Goal: Contribute content: Contribute content

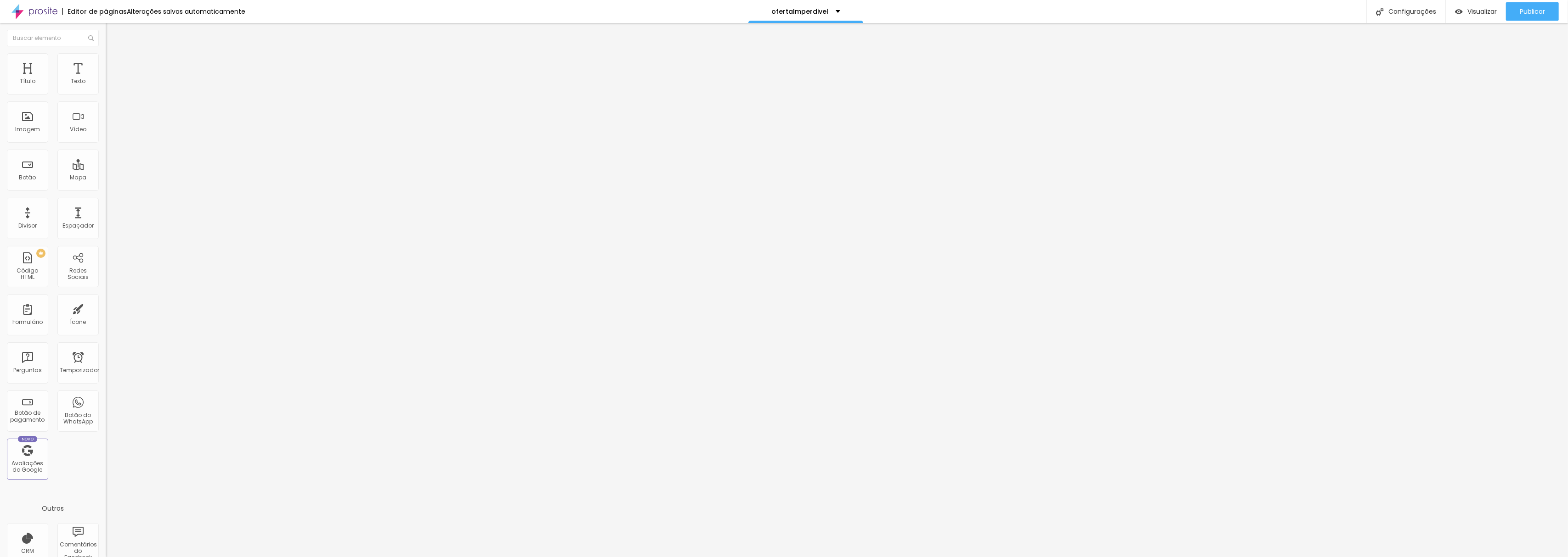
click at [106, 54] on li "Conteúdo" at bounding box center [159, 48] width 106 height 9
click at [106, 57] on img at bounding box center [110, 57] width 8 height 8
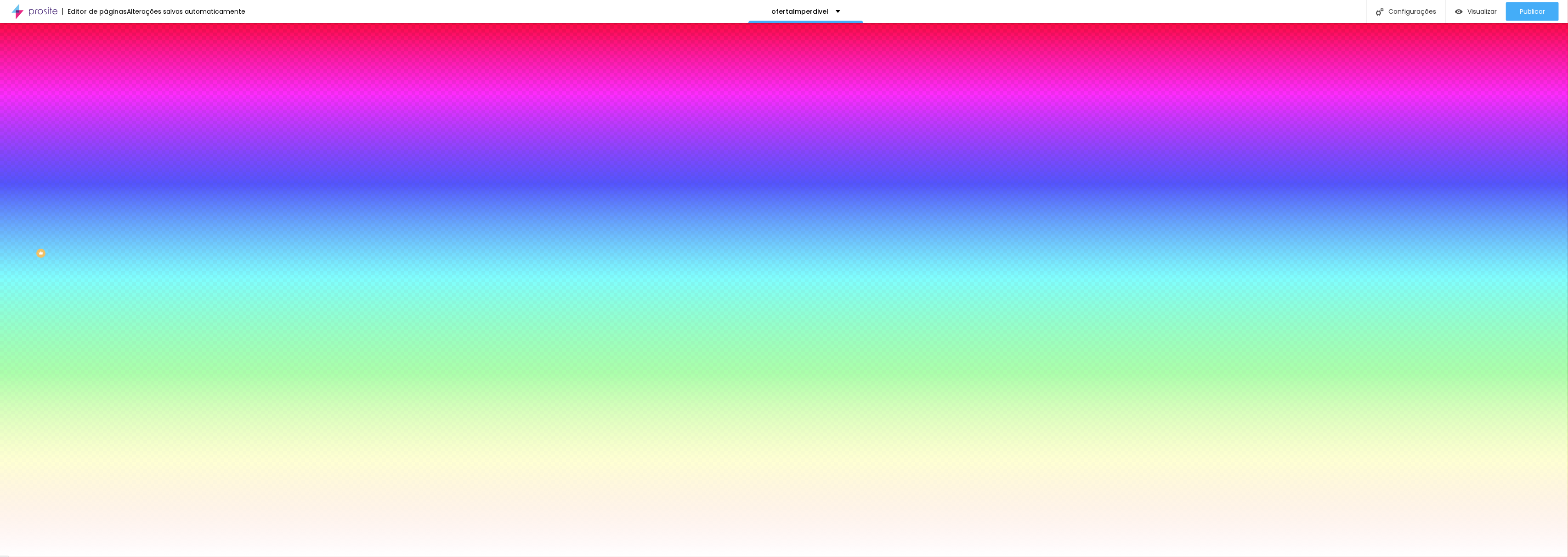
click at [111, 84] on font "Trocar imagem" at bounding box center [133, 80] width 45 height 8
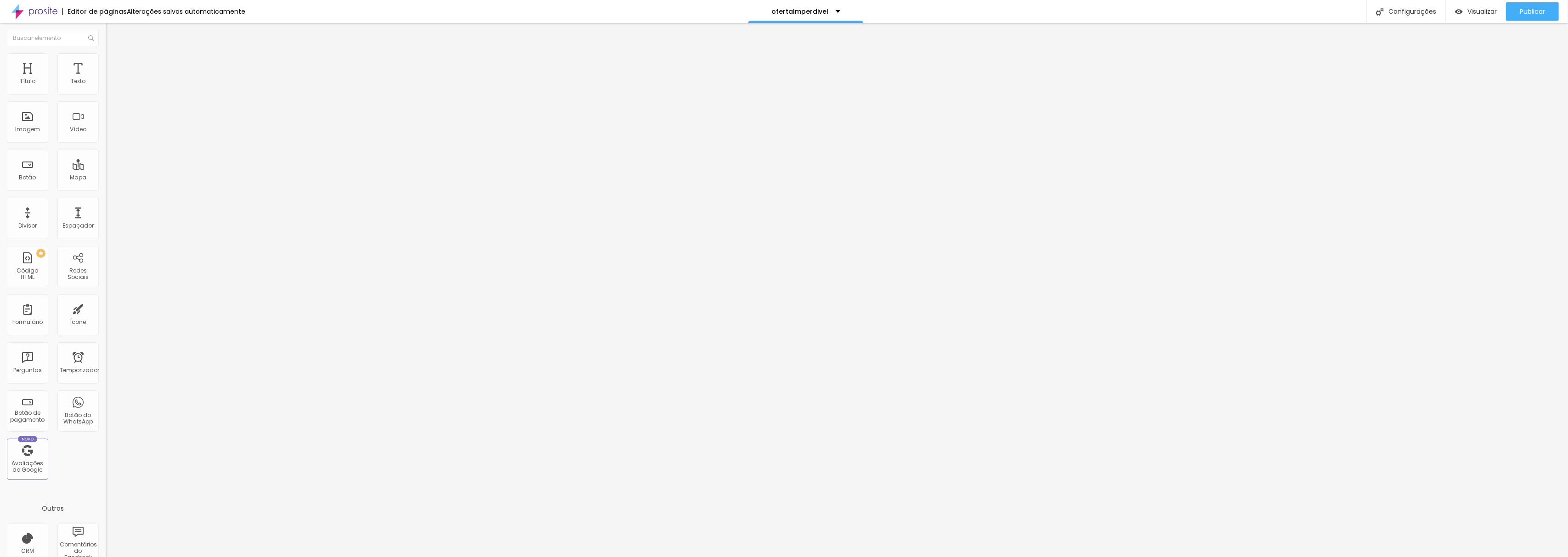
click at [111, 79] on font "Trocar imagem" at bounding box center [133, 75] width 45 height 8
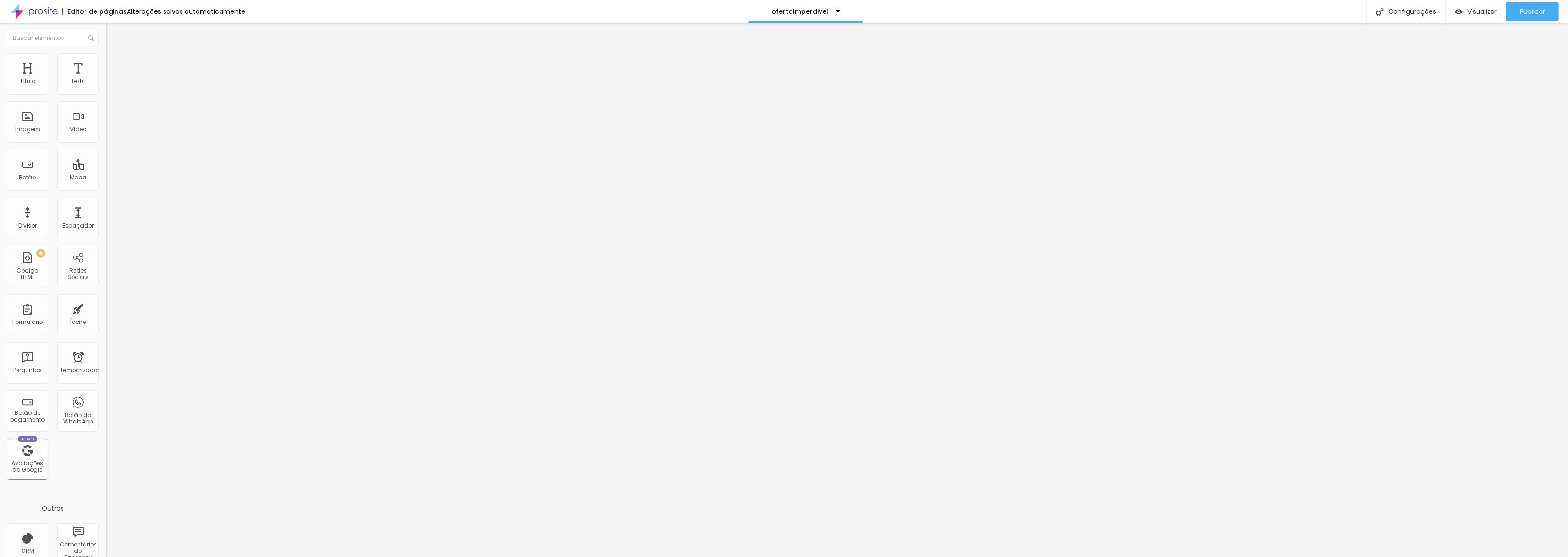
click at [106, 57] on li "Estilo" at bounding box center [159, 57] width 106 height 9
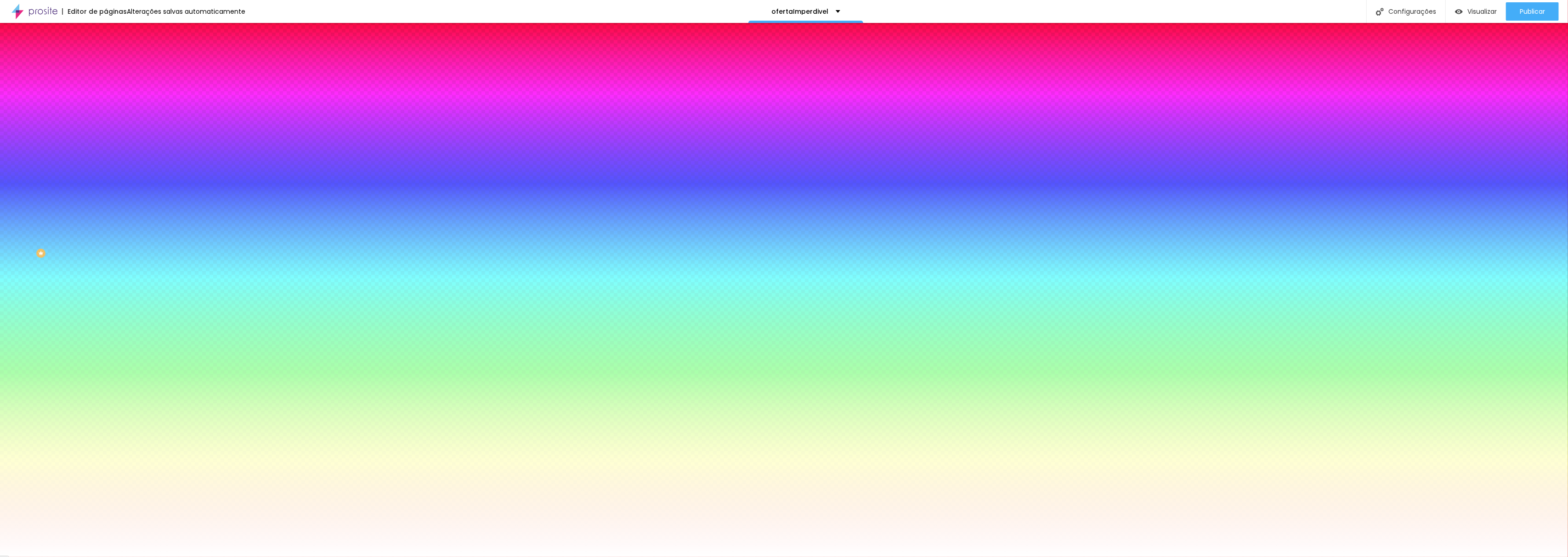
click at [106, 62] on li "Avançado" at bounding box center [159, 66] width 106 height 9
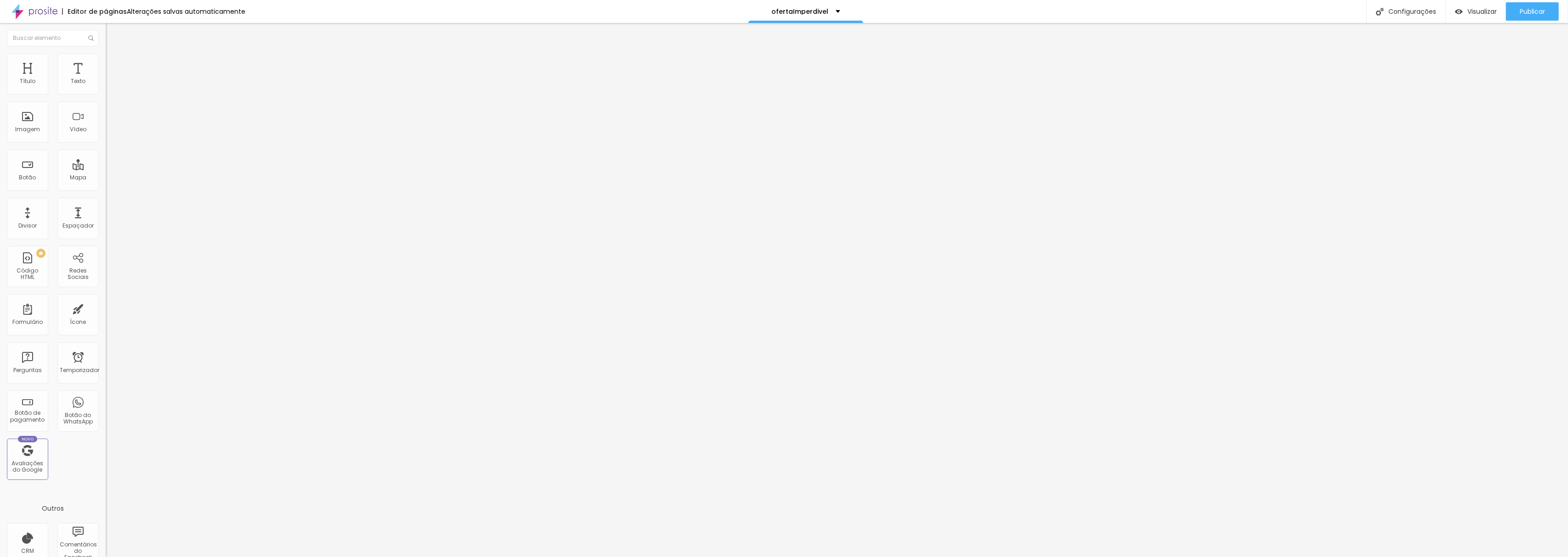
type input "5"
type input "10"
type input "15"
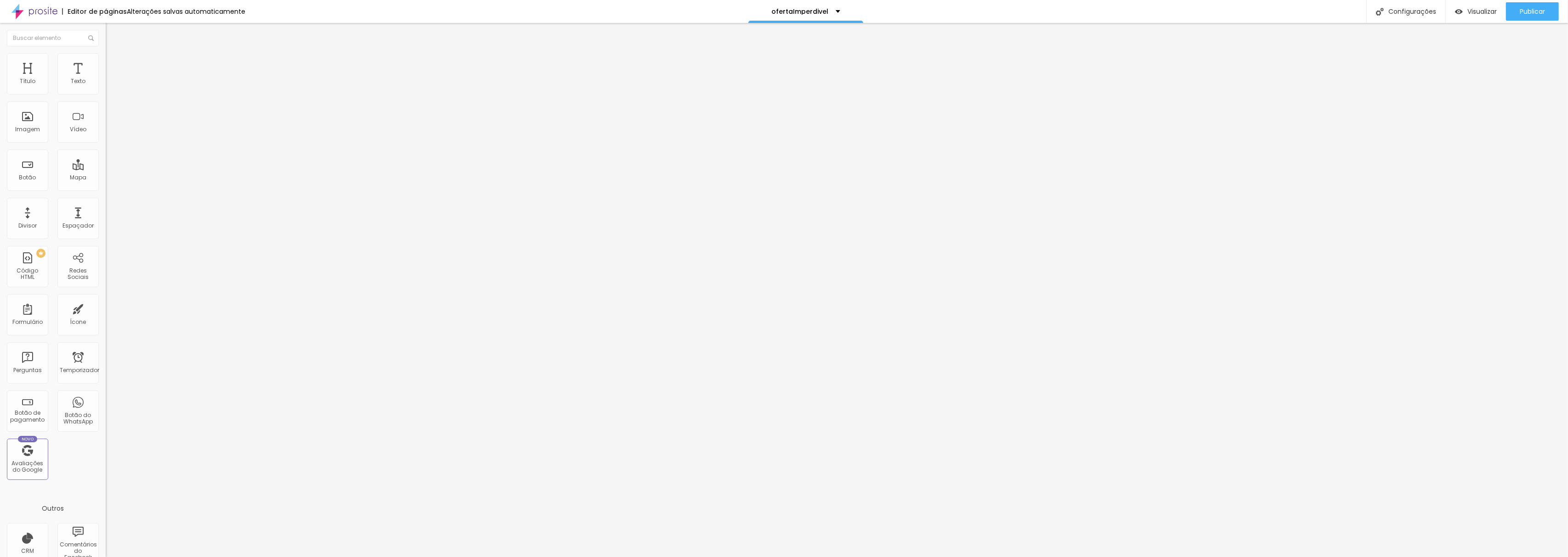
type input "15"
type input "20"
type input "25"
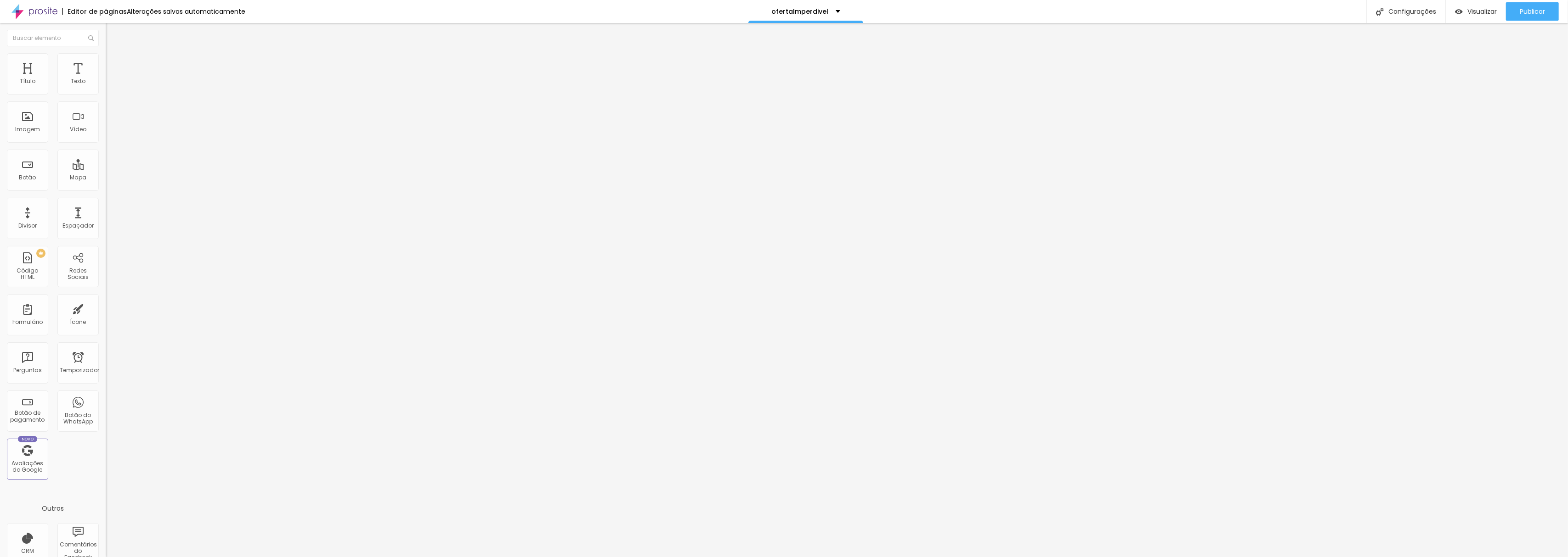
type input "30"
type input "25"
type input "20"
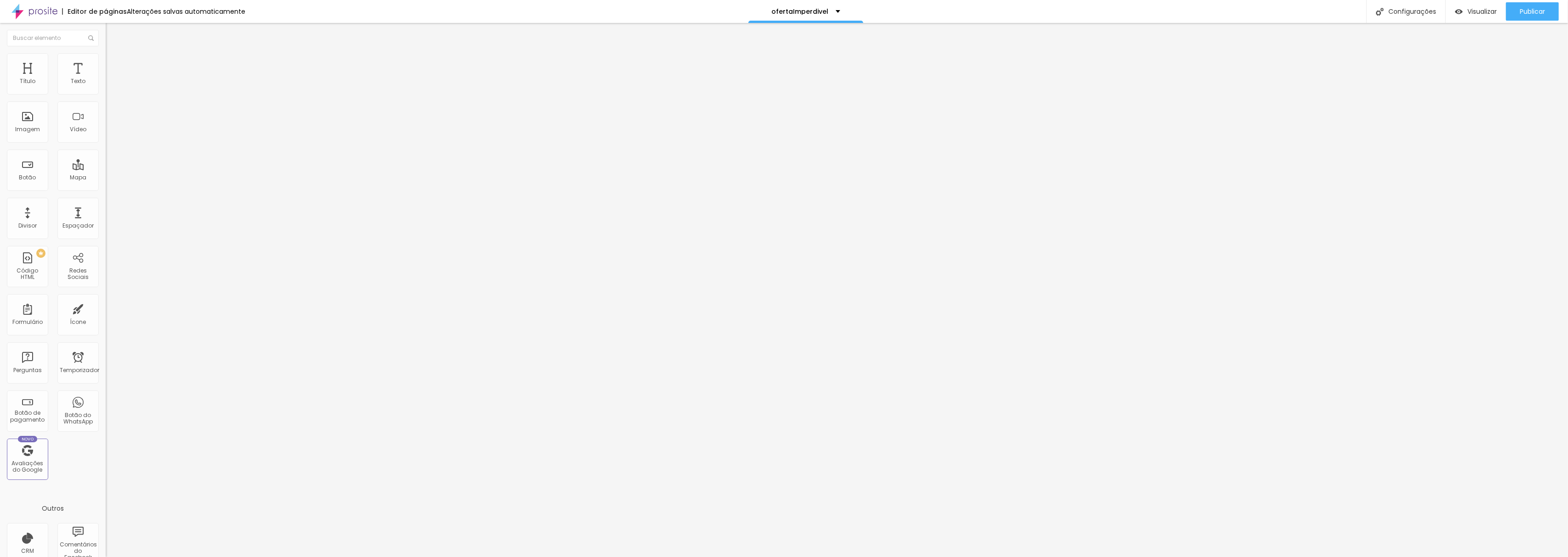
type input "20"
type input "15"
type input "10"
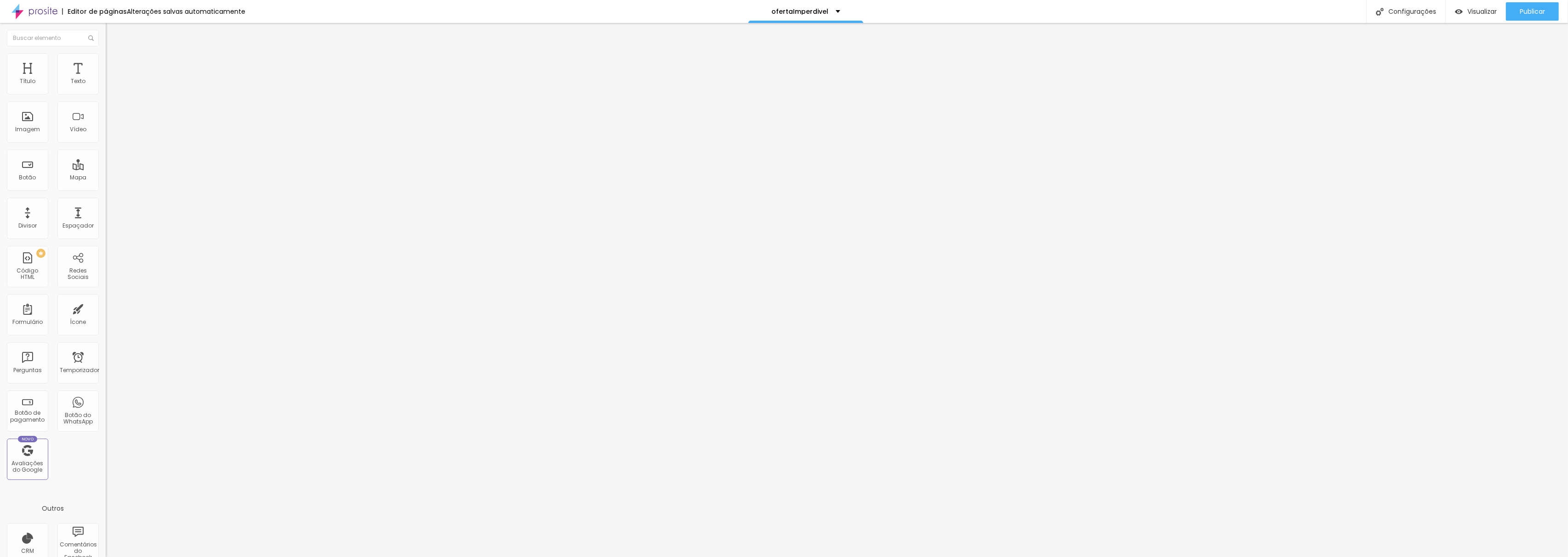
type input "5"
type input "0"
type input "10"
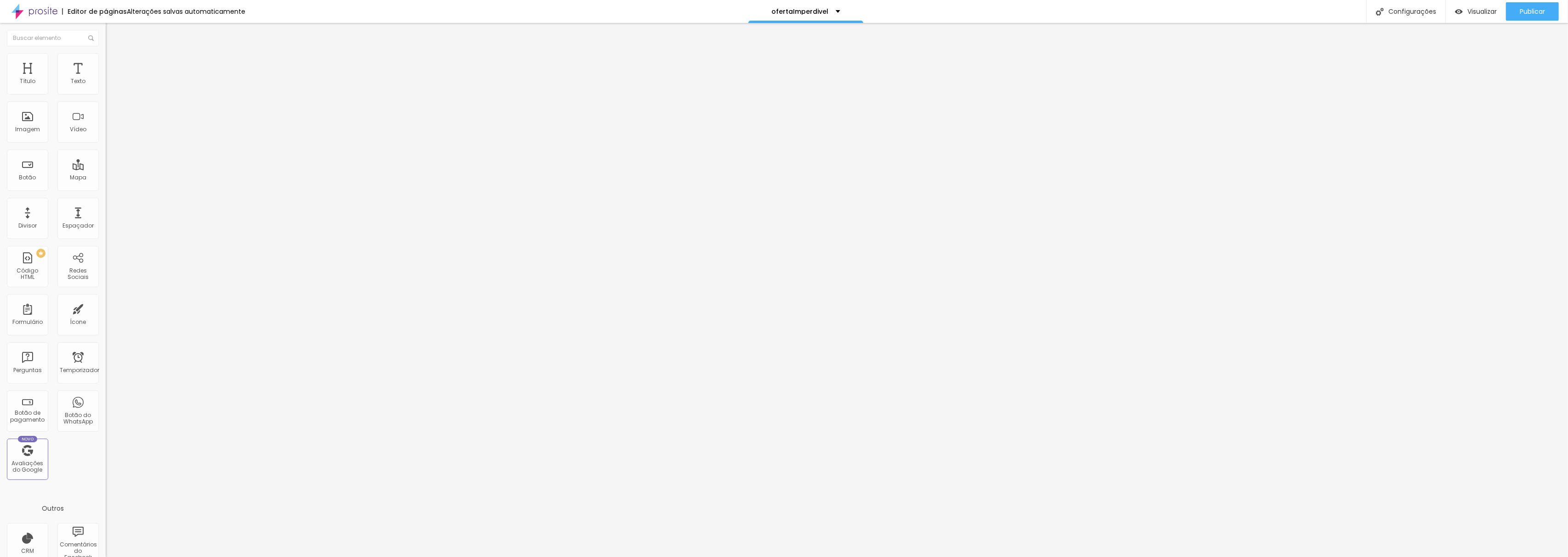
type input "10"
type input "25"
type input "30"
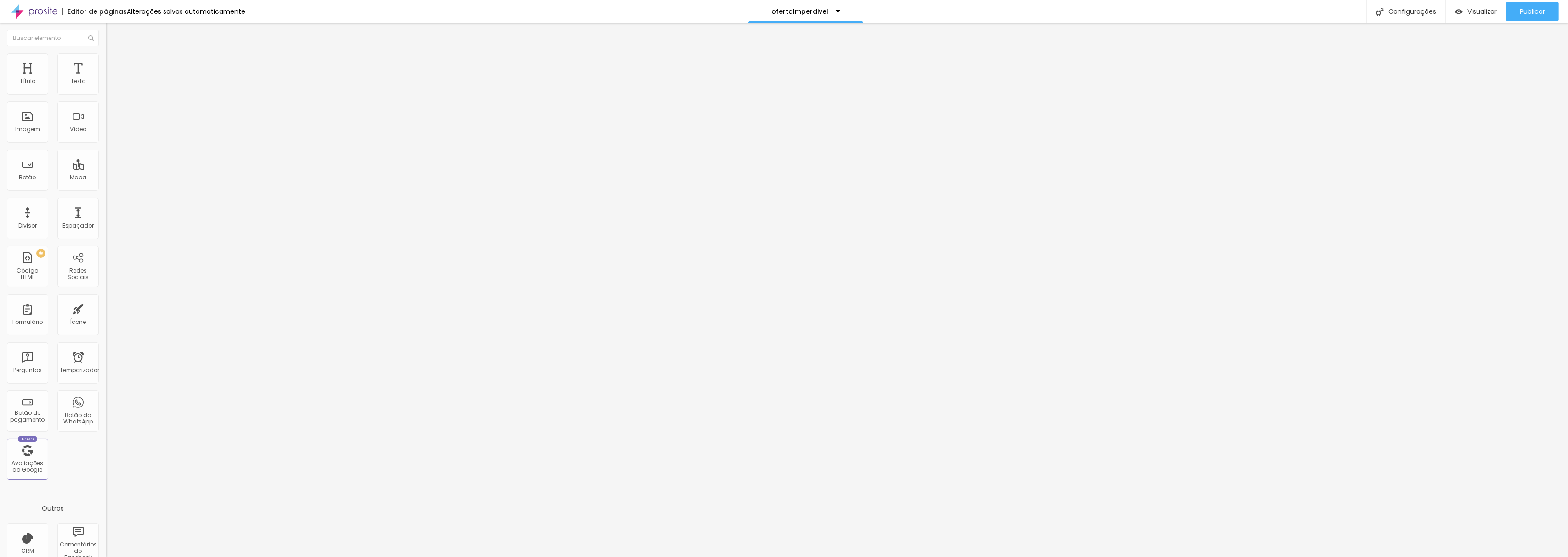
type input "25"
type input "20"
type input "15"
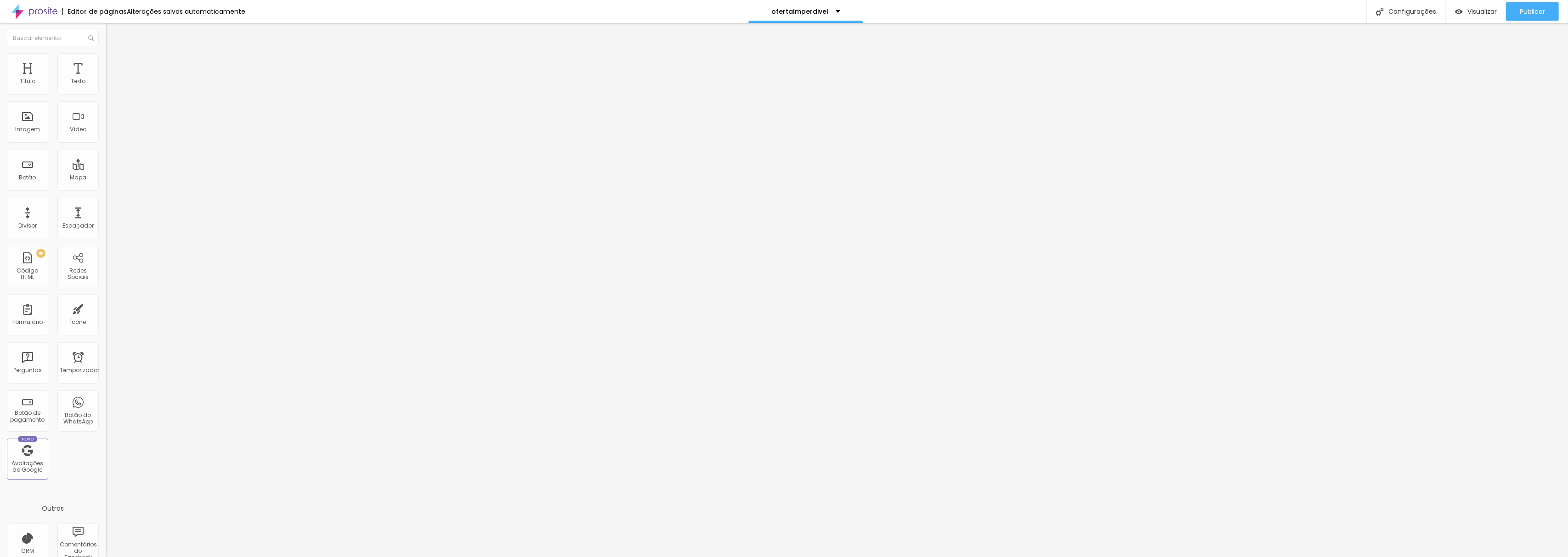
type input "15"
type input "10"
type input "5"
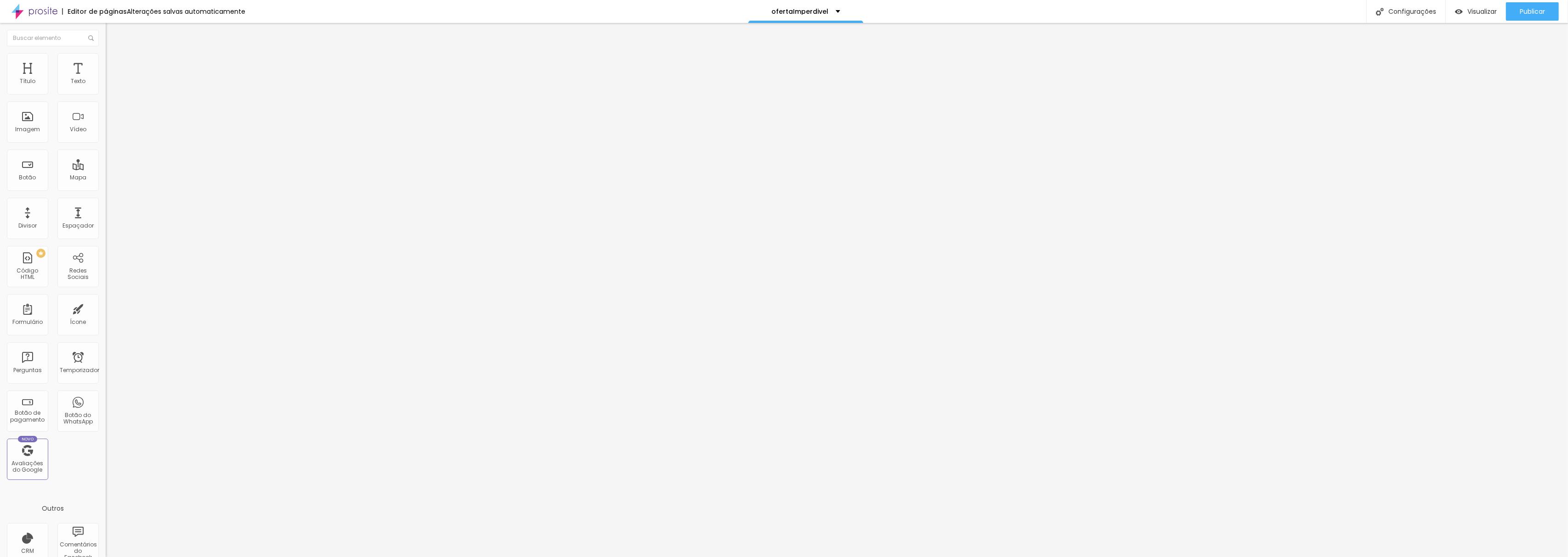
type input "0"
type input "10"
type input "15"
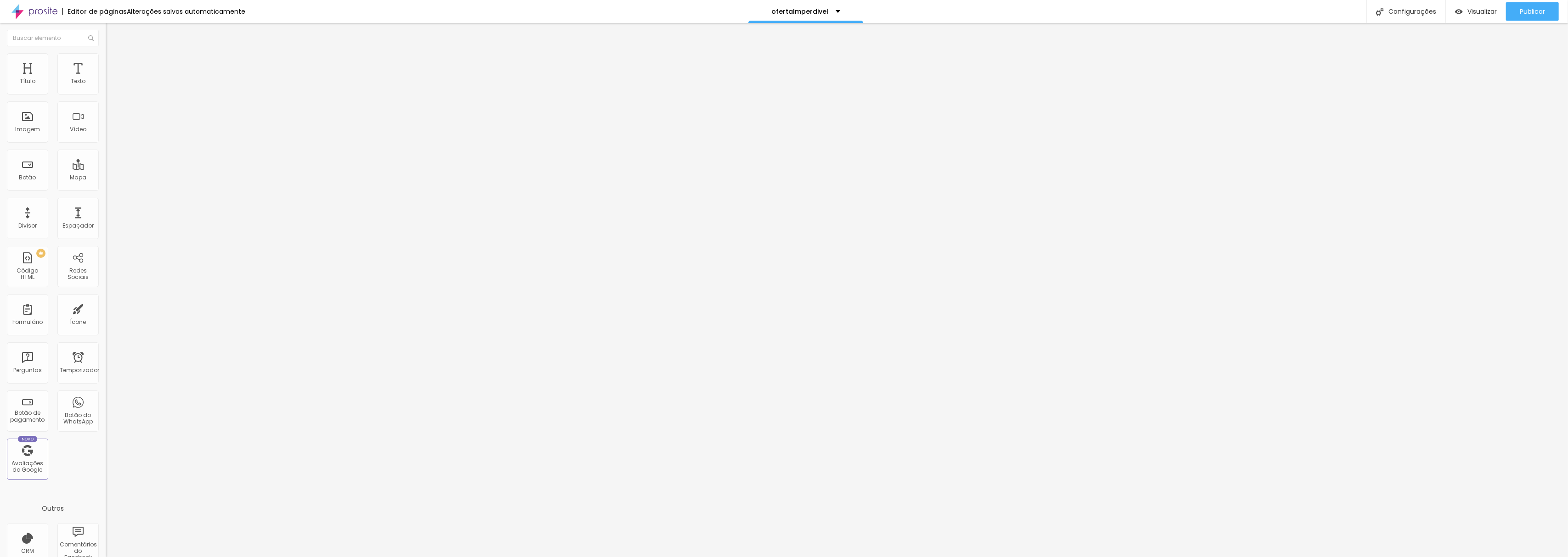
type input "15"
type input "20"
type input "25"
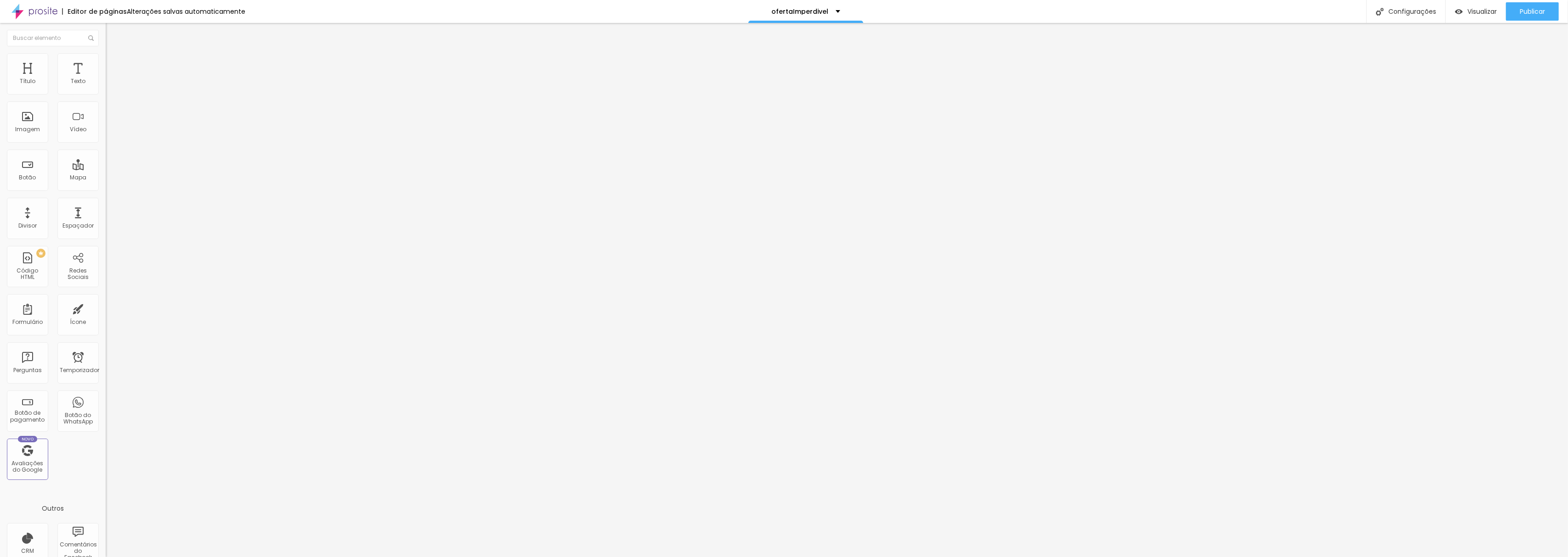
type input "30"
type input "25"
type input "20"
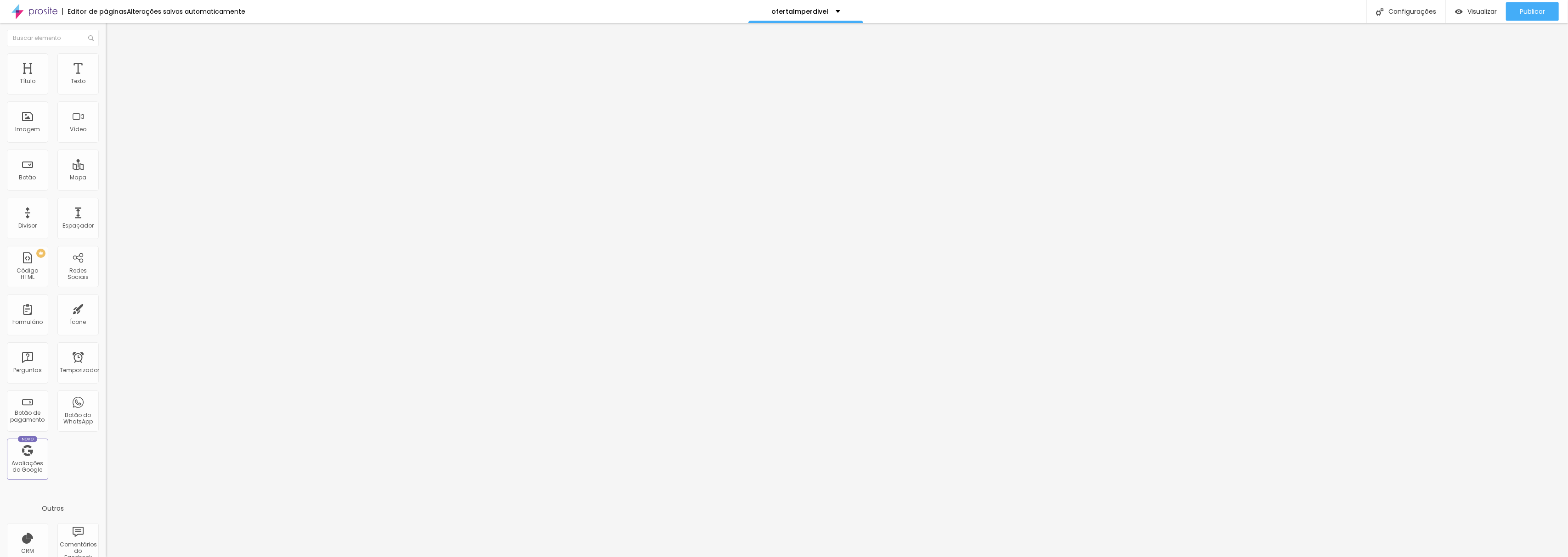
type input "20"
type input "15"
type input "10"
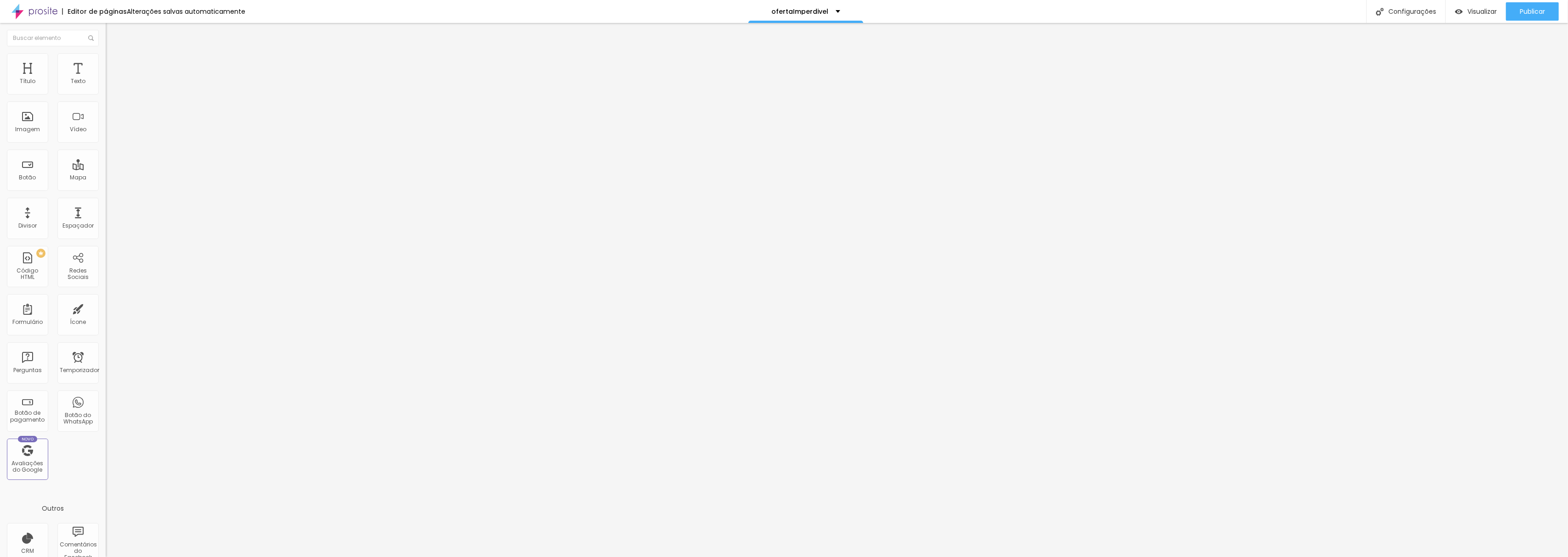
type input "5"
type input "10"
type input "15"
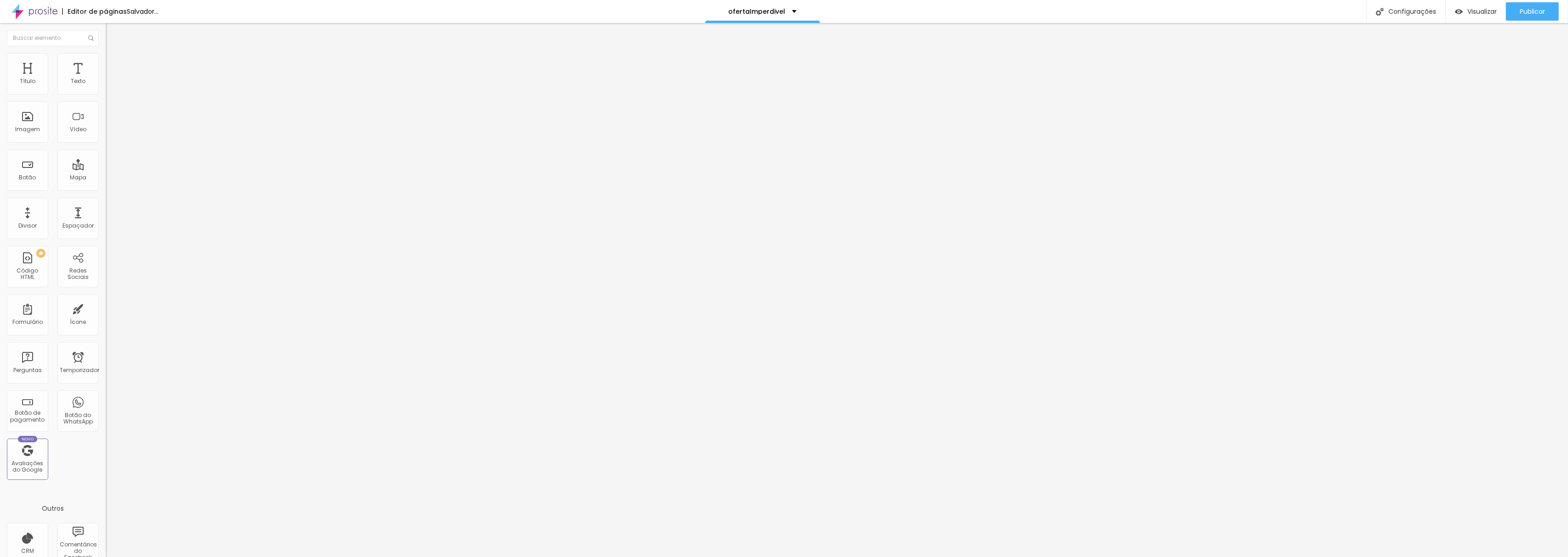
type input "15"
type input "20"
type input "25"
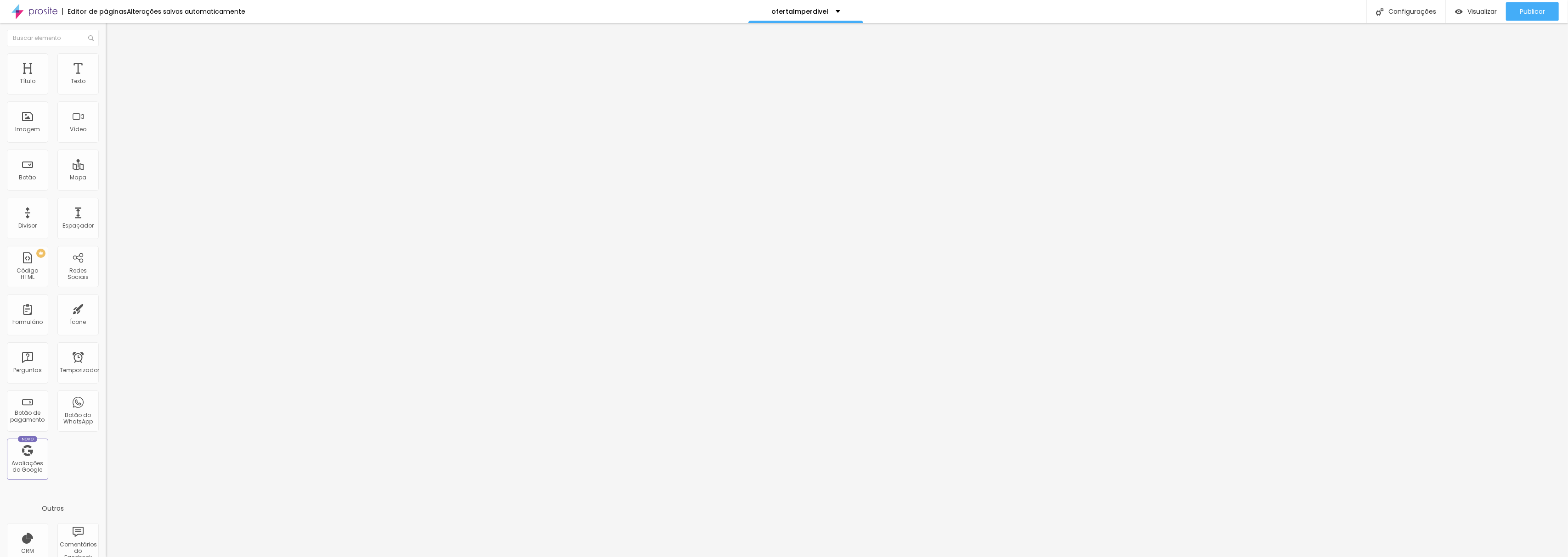
type input "30"
drag, startPoint x: 30, startPoint y: 88, endPoint x: 81, endPoint y: 94, distance: 51.4
type input "30"
click at [106, 178] on input "range" at bounding box center [136, 181] width 60 height 7
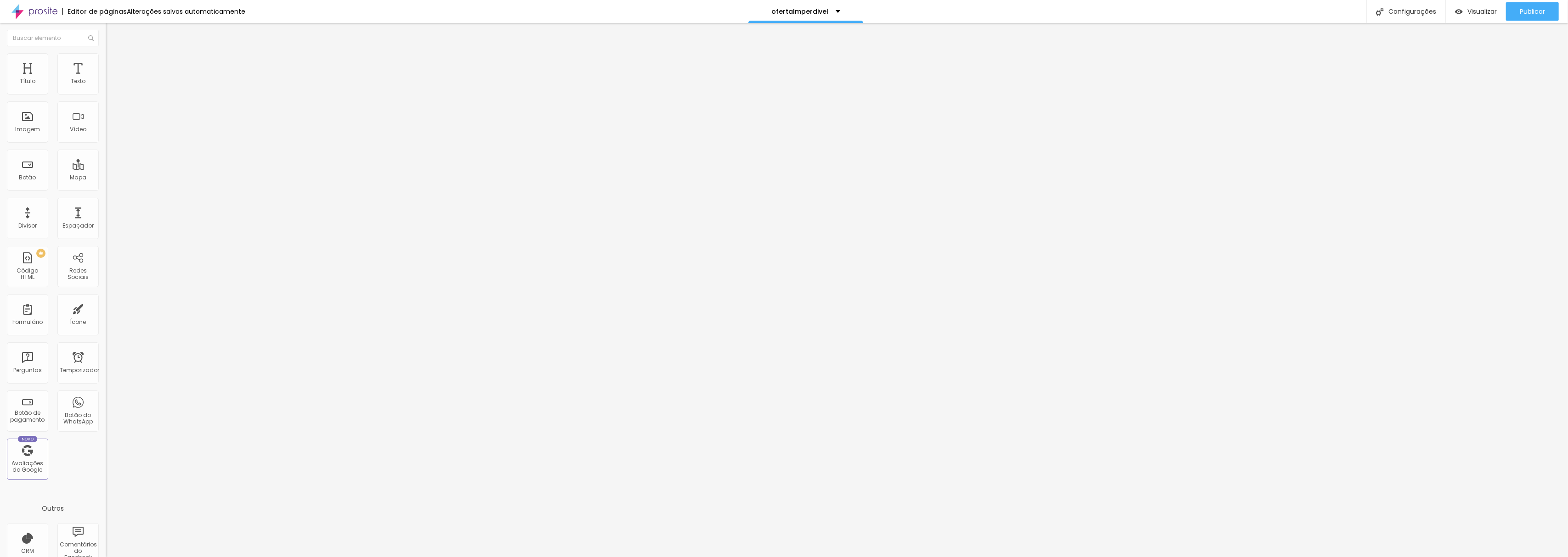
type input "11"
type input "46"
type input "130"
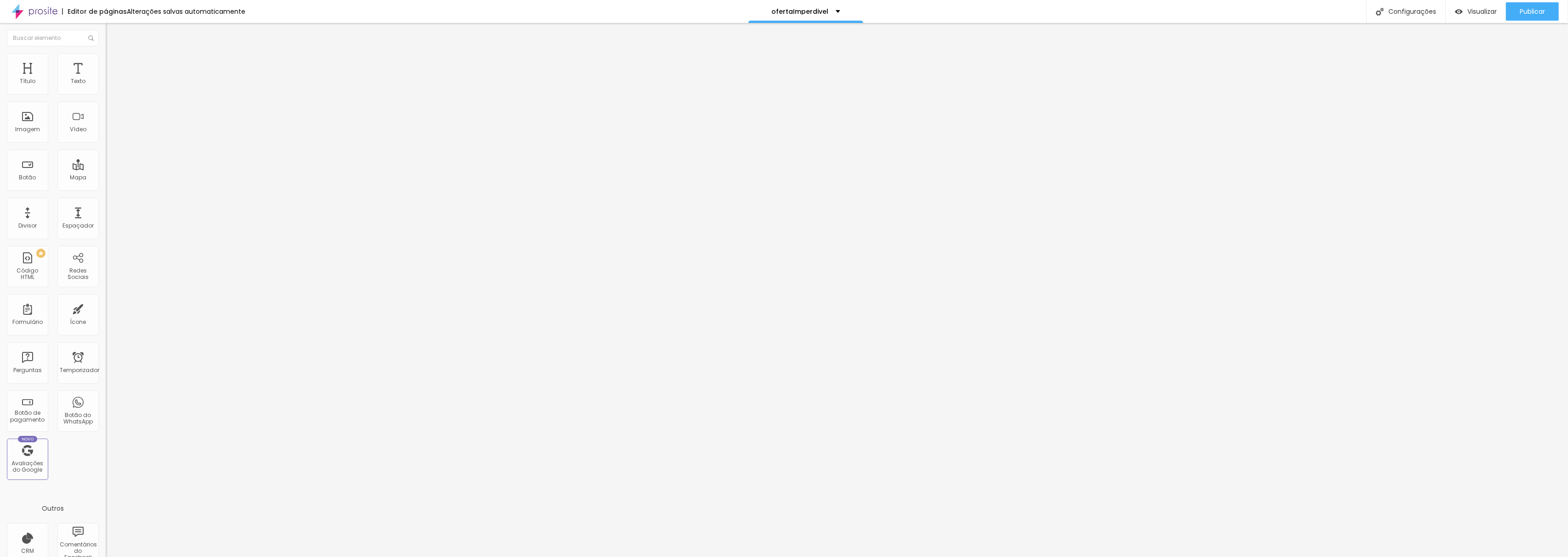
type input "130"
type input "187"
type input "257"
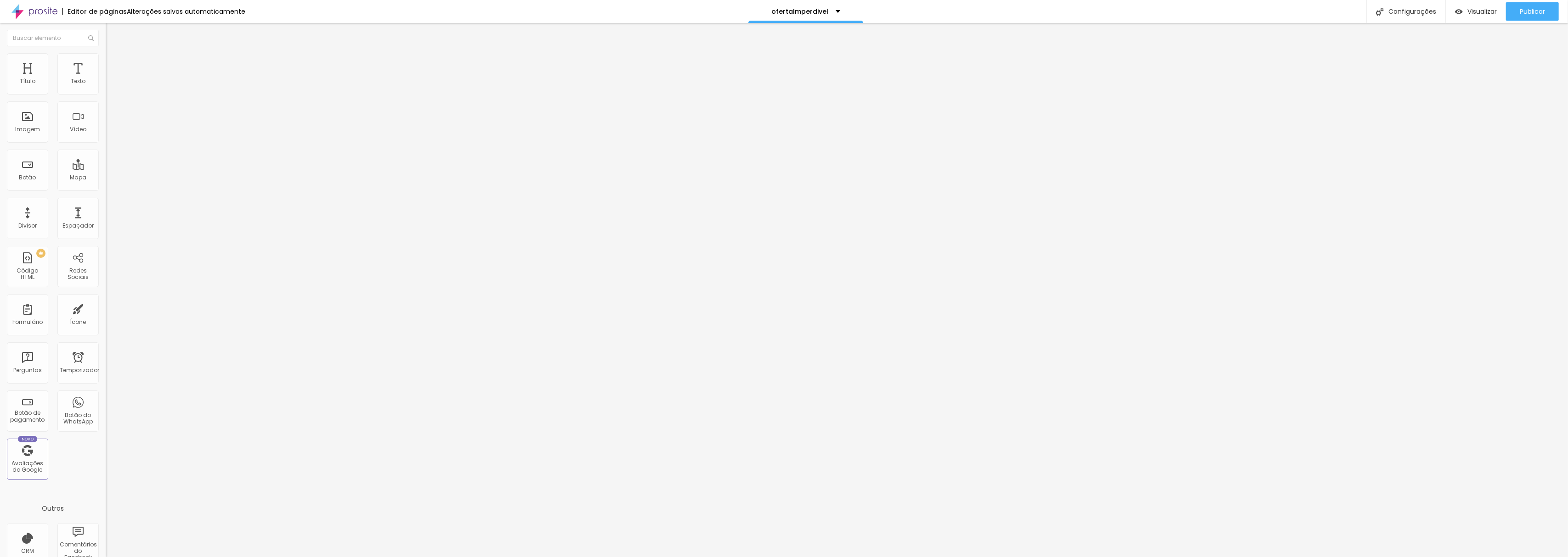
type input "348"
type input "390"
type input "432"
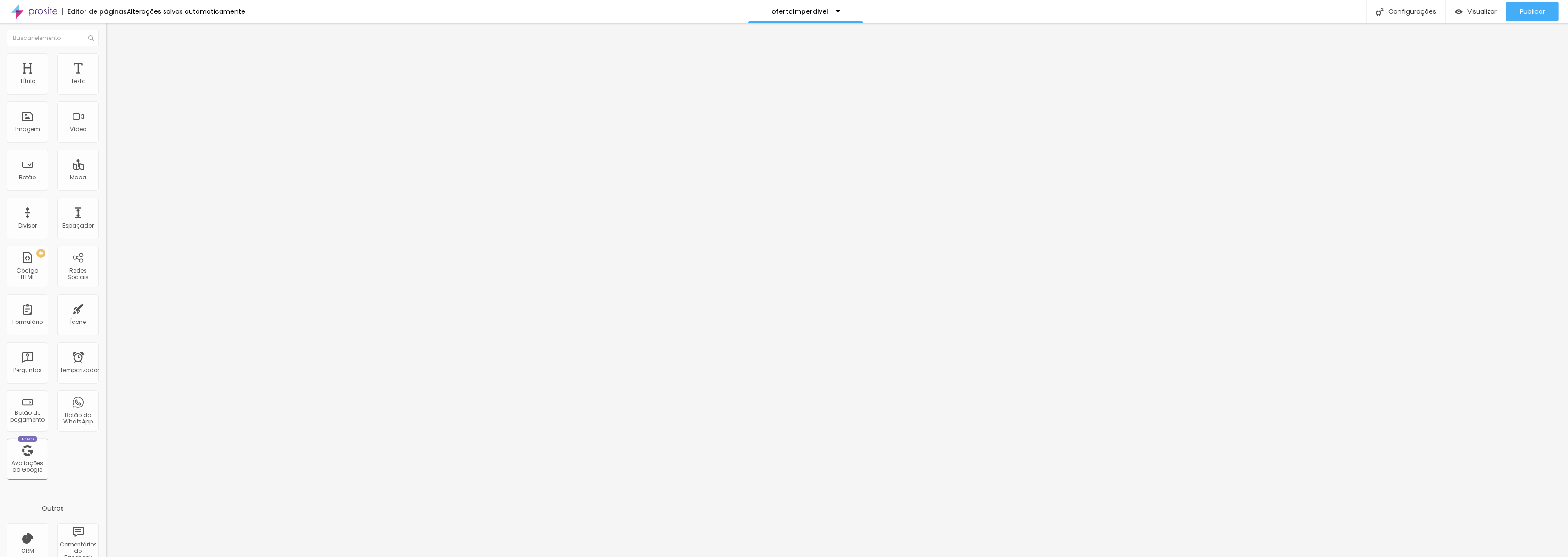
type input "432"
type input "461"
type input "475"
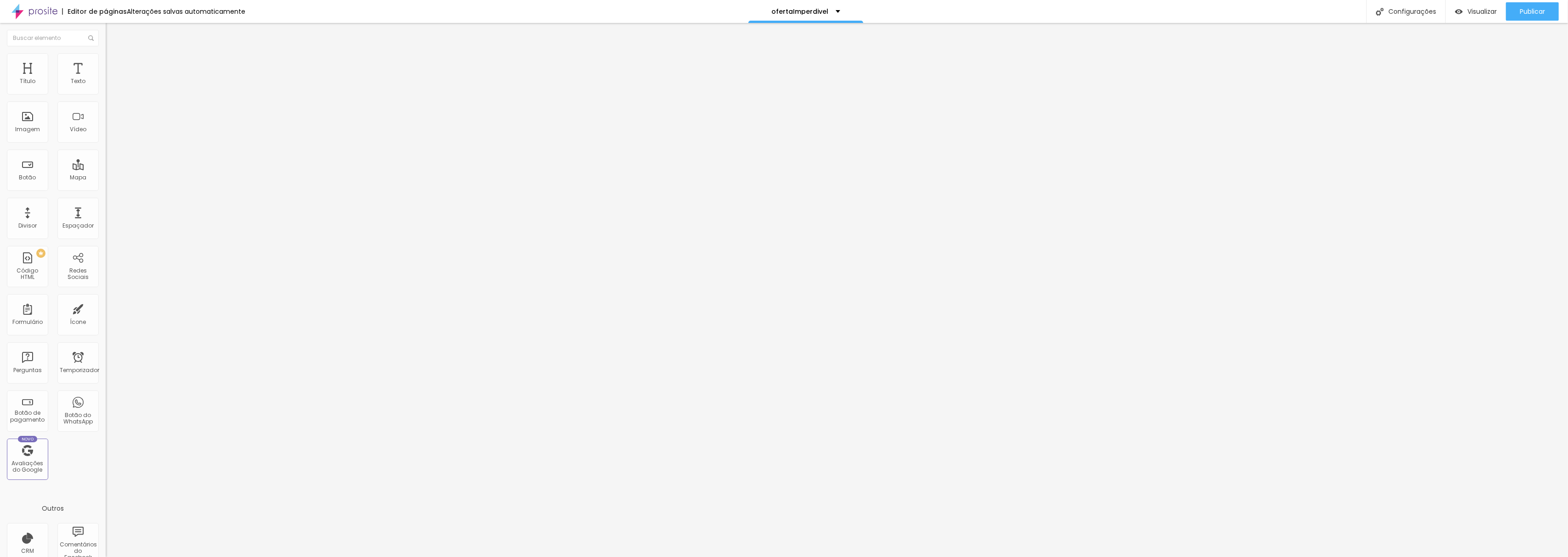
type input "496"
type input "500"
type input "496"
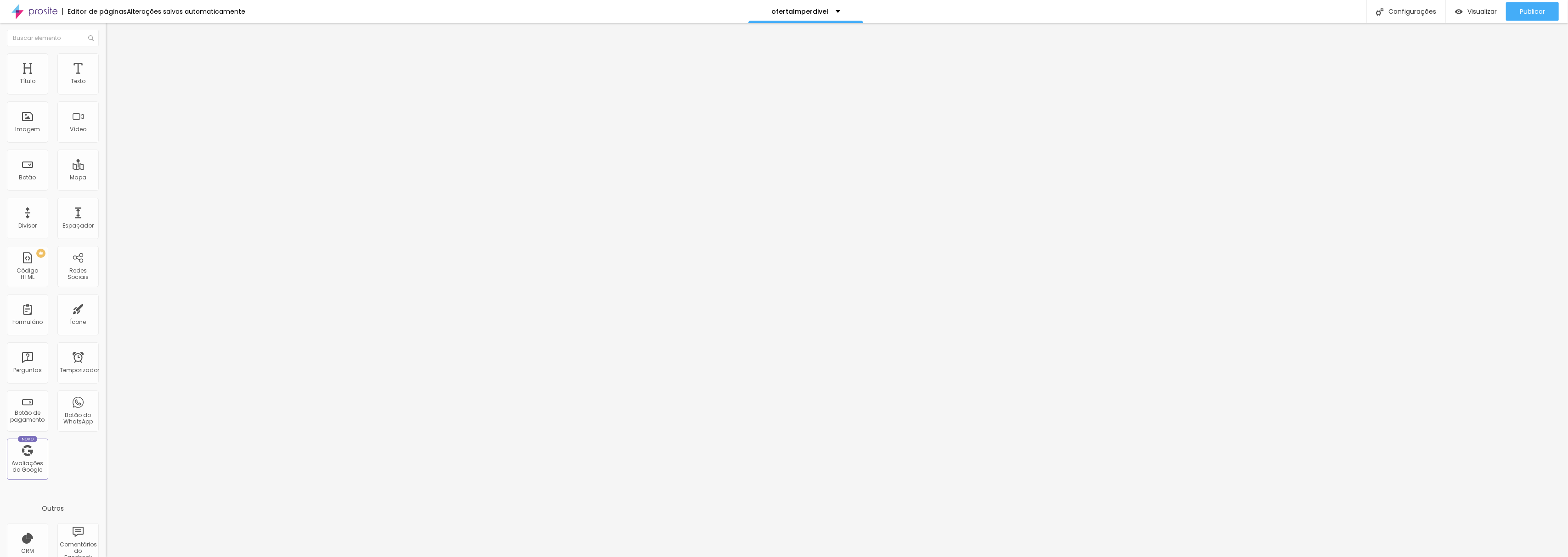
type input "496"
type input "418"
type input "369"
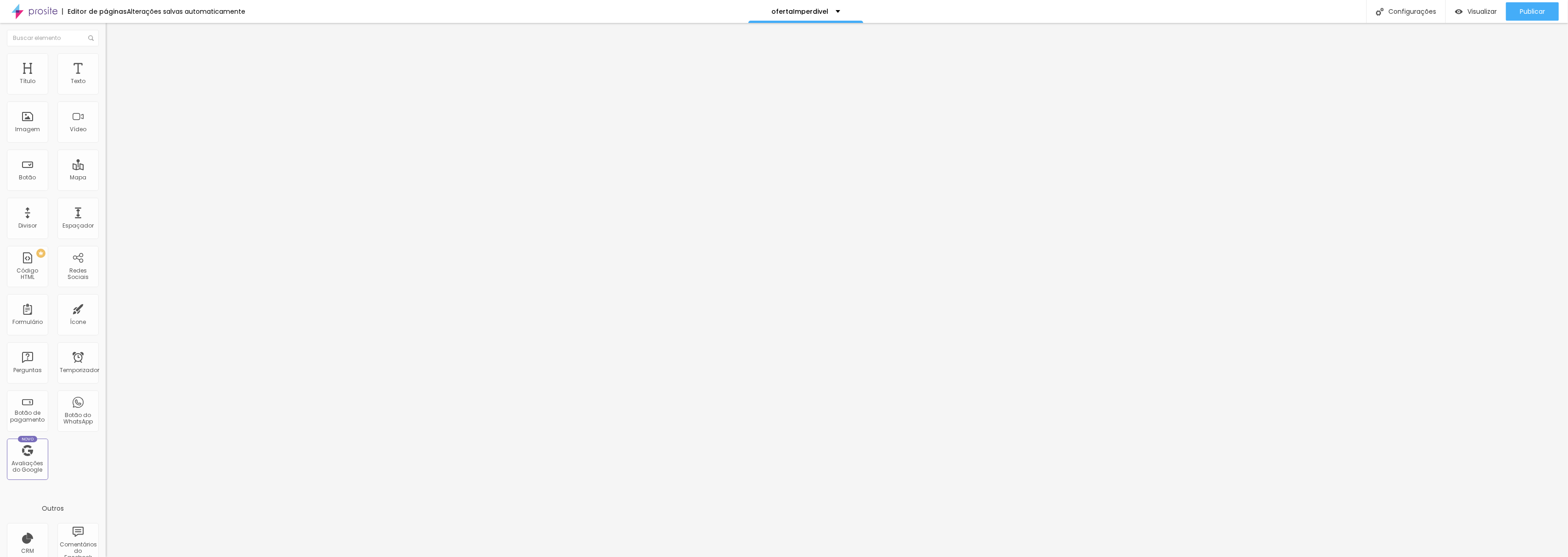
type input "348"
type input "306"
type input "278"
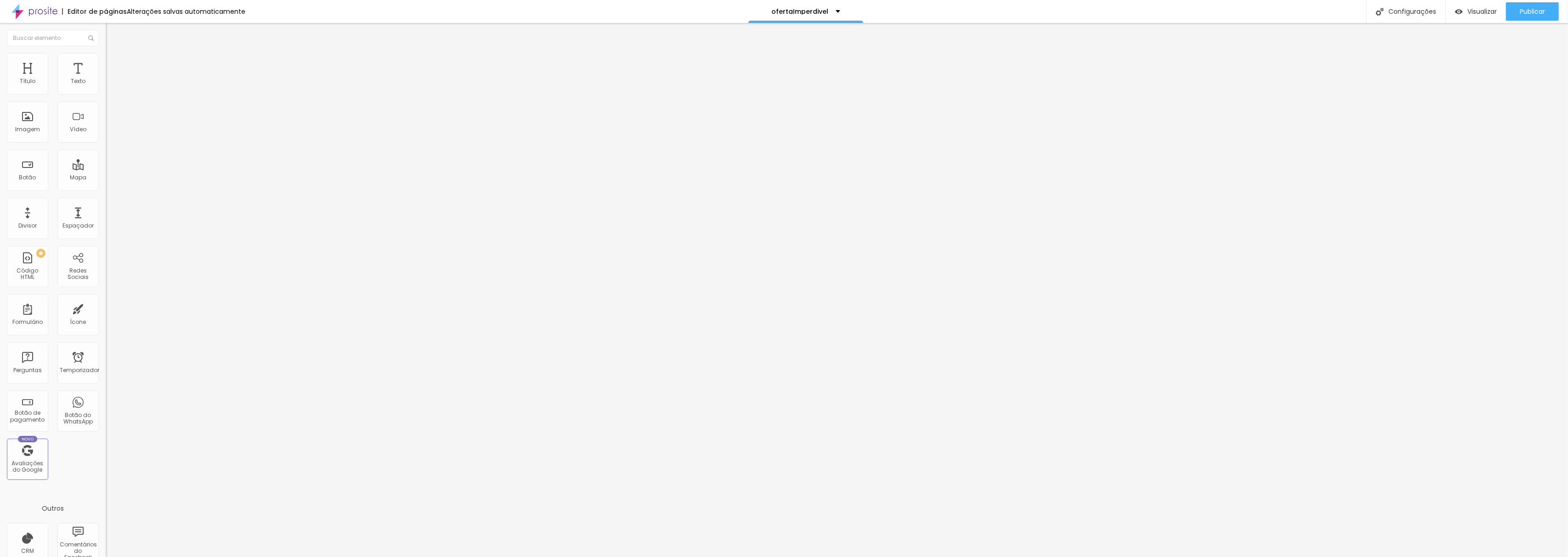
type input "278"
type input "264"
type input "243"
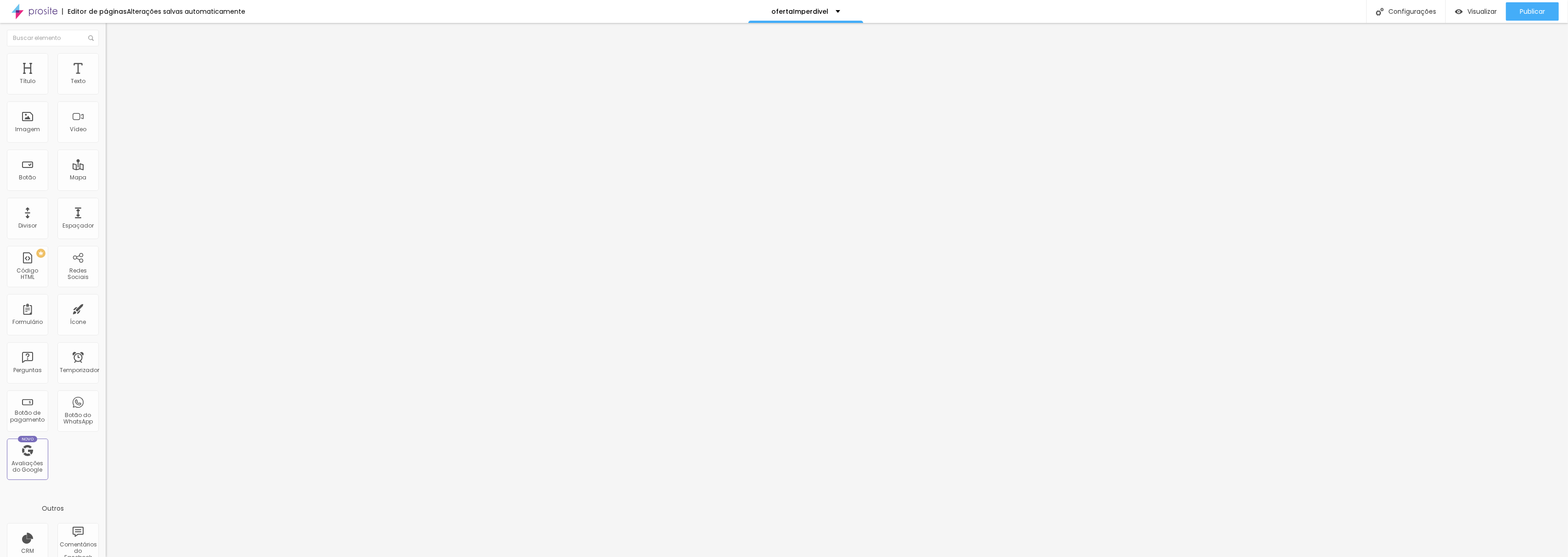
type input "215"
type input "187"
type input "116"
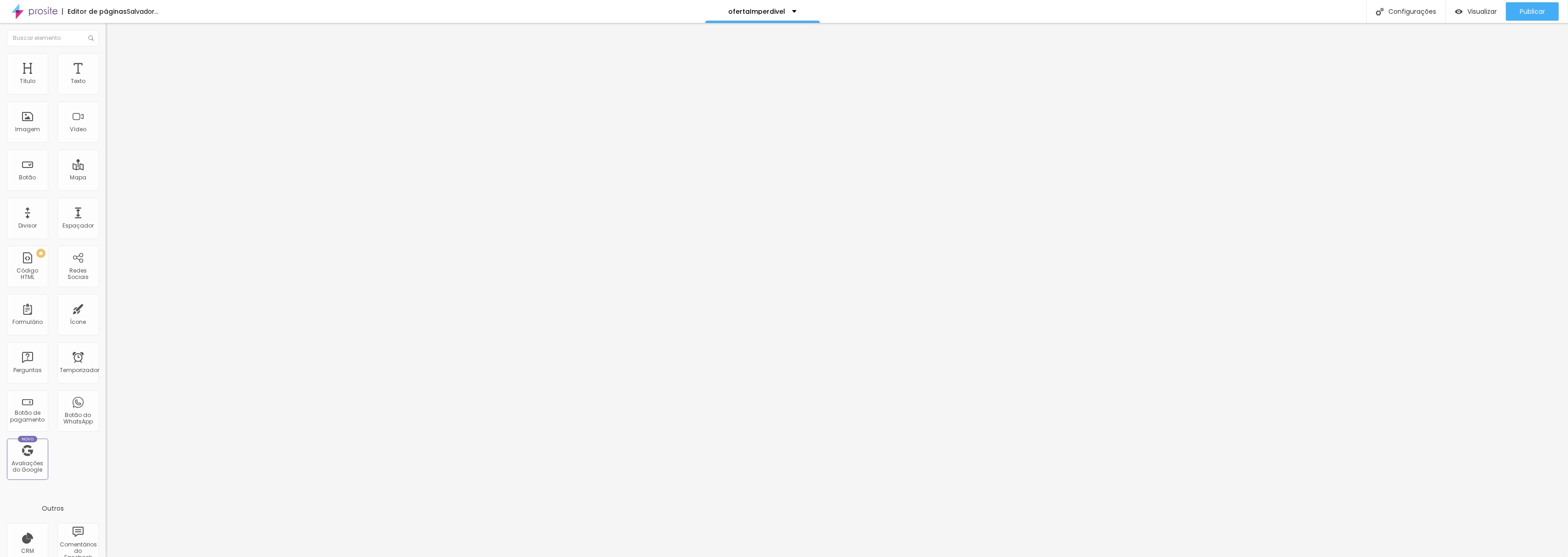
type input "116"
type input "4"
type input "0"
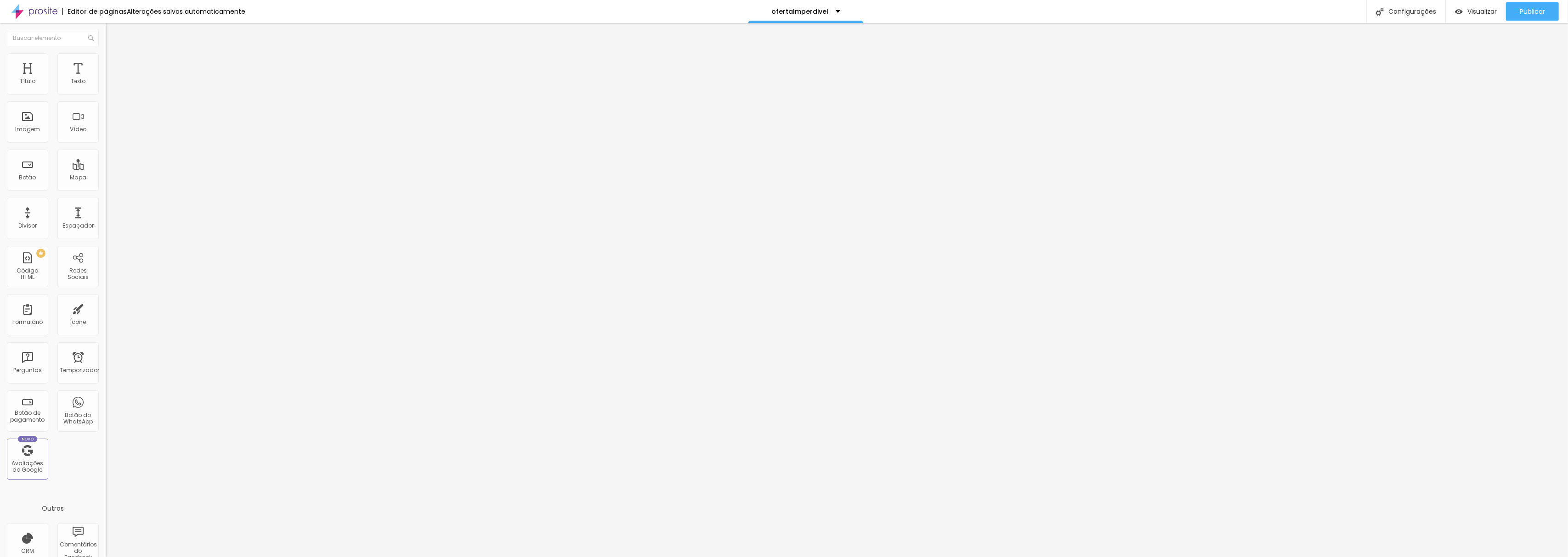
type input "81"
type input "123"
type input "201"
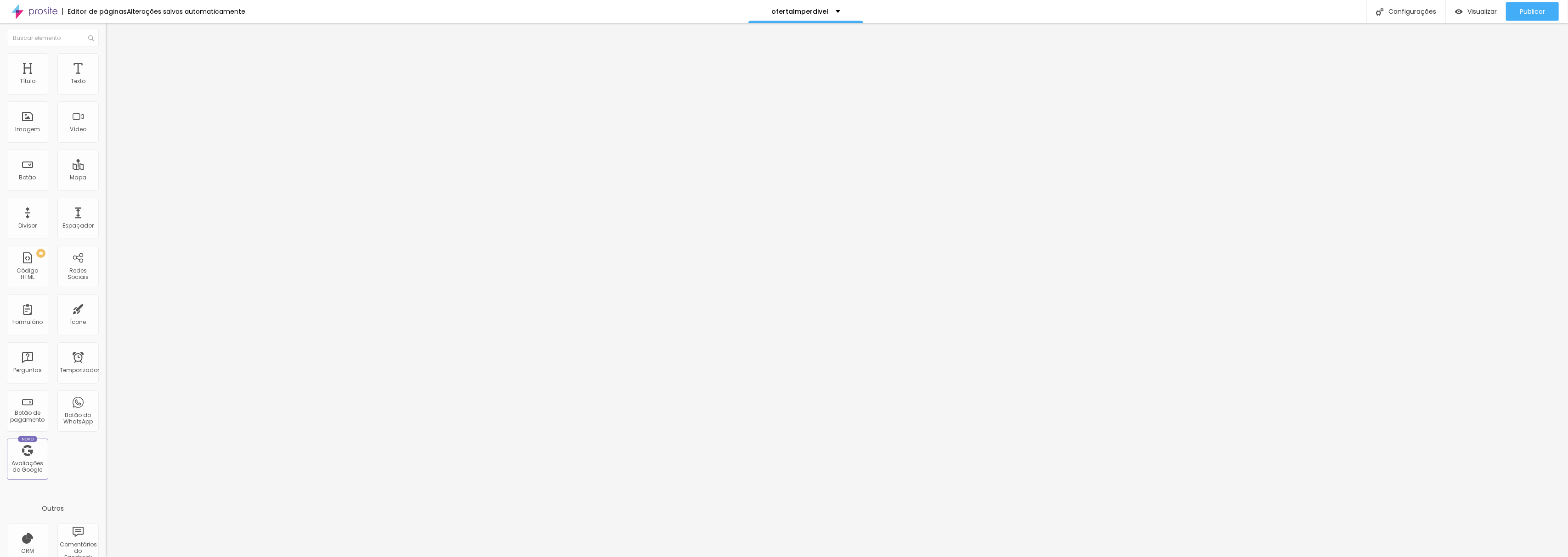
type input "201"
type input "257"
type input "264"
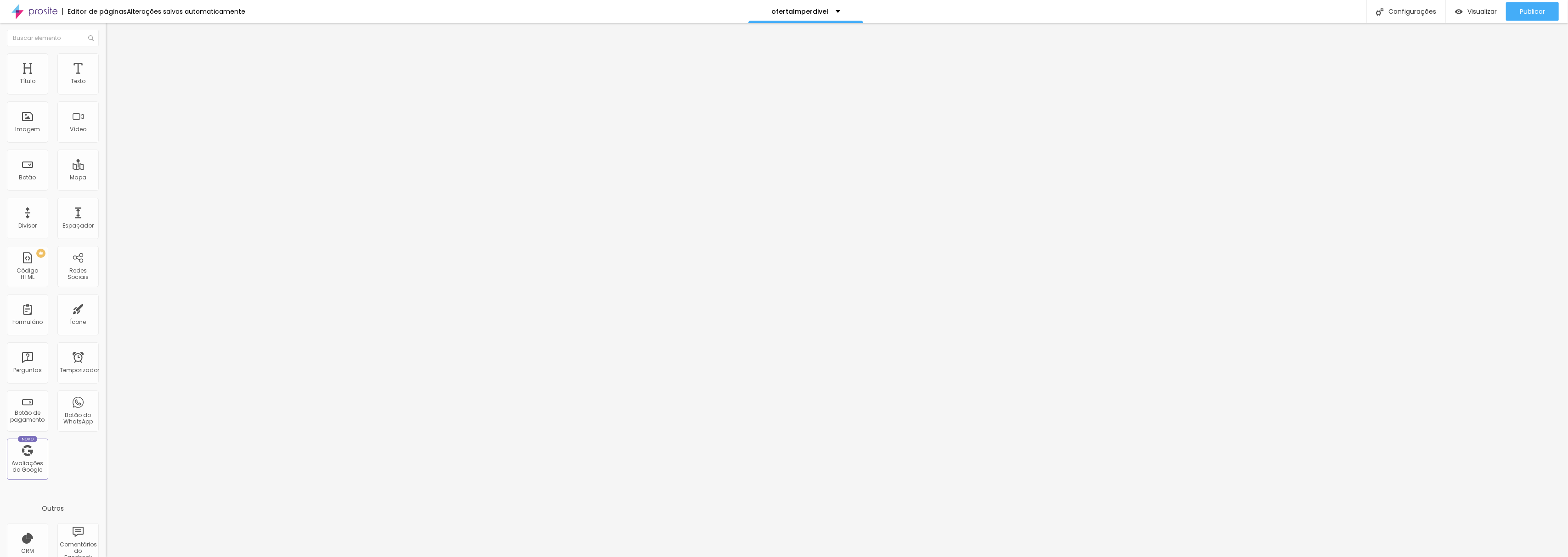
type input "271"
type input "278"
type input "299"
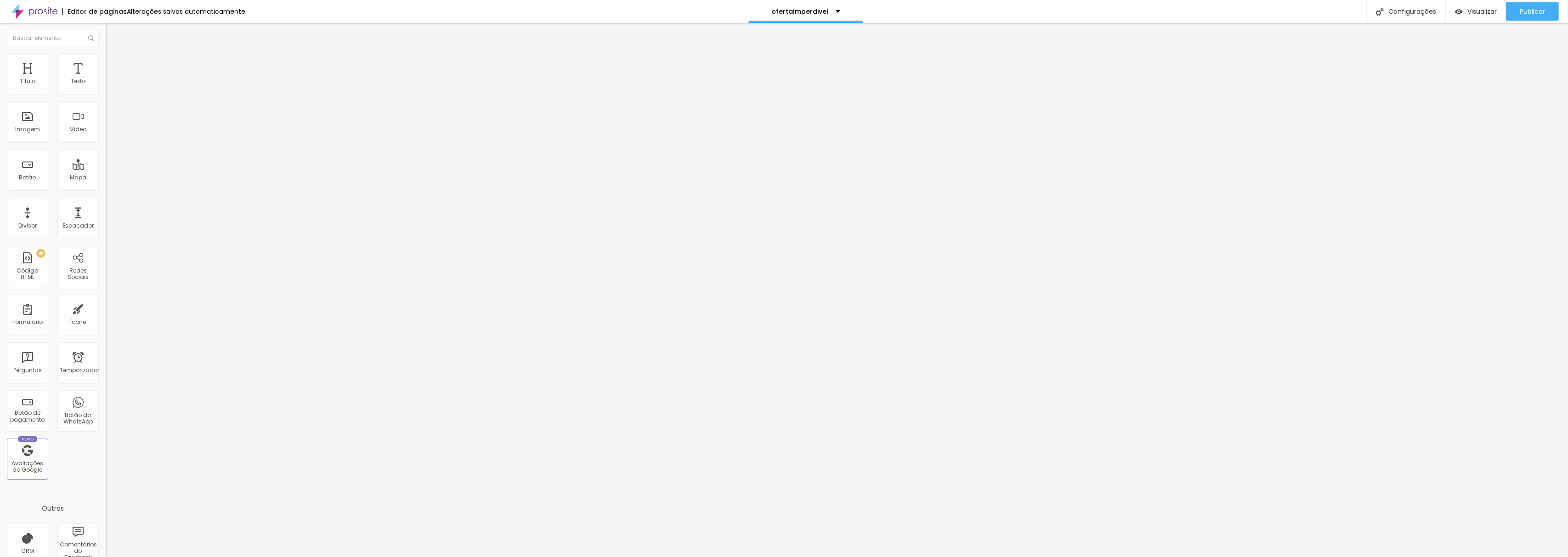
type input "299"
type input "313"
type input "327"
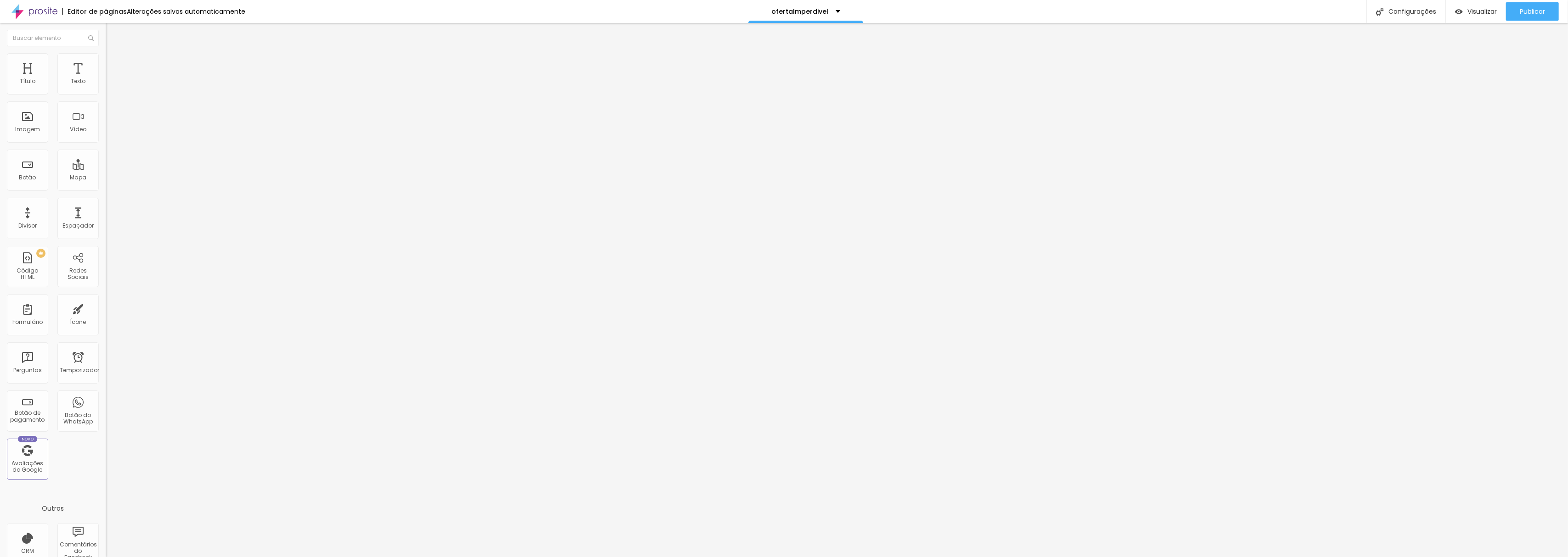
type input "320"
type input "313"
type input "306"
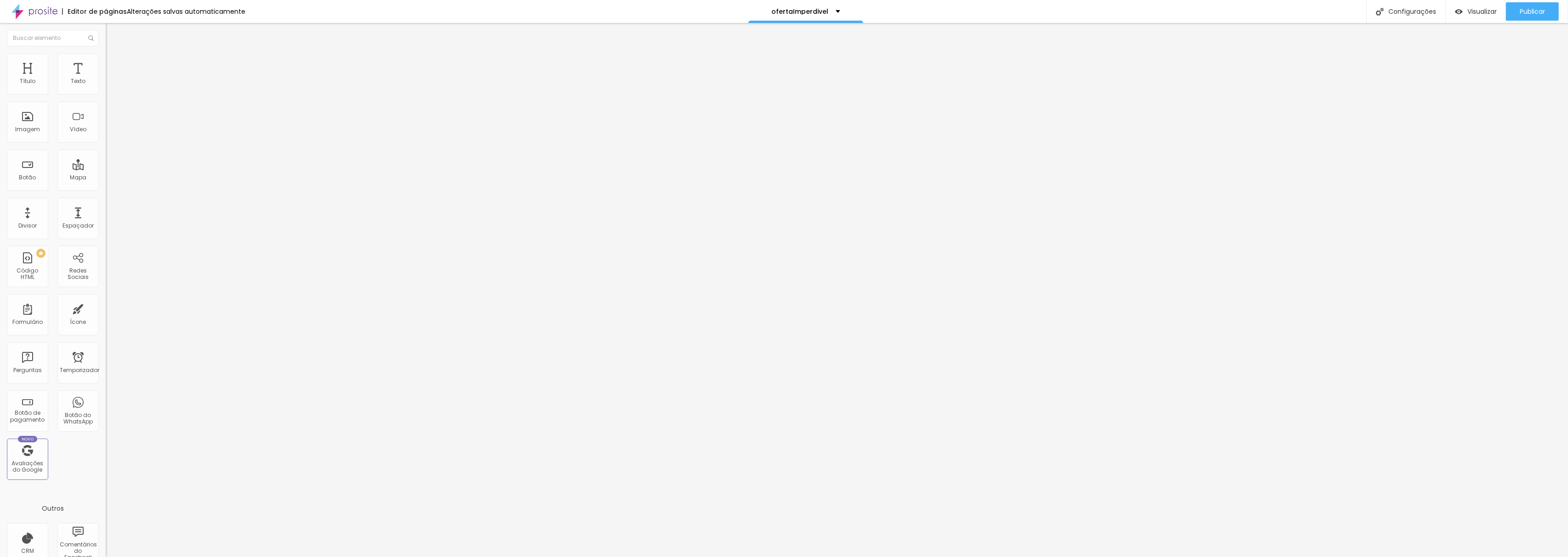
type input "306"
type input "292"
type input "285"
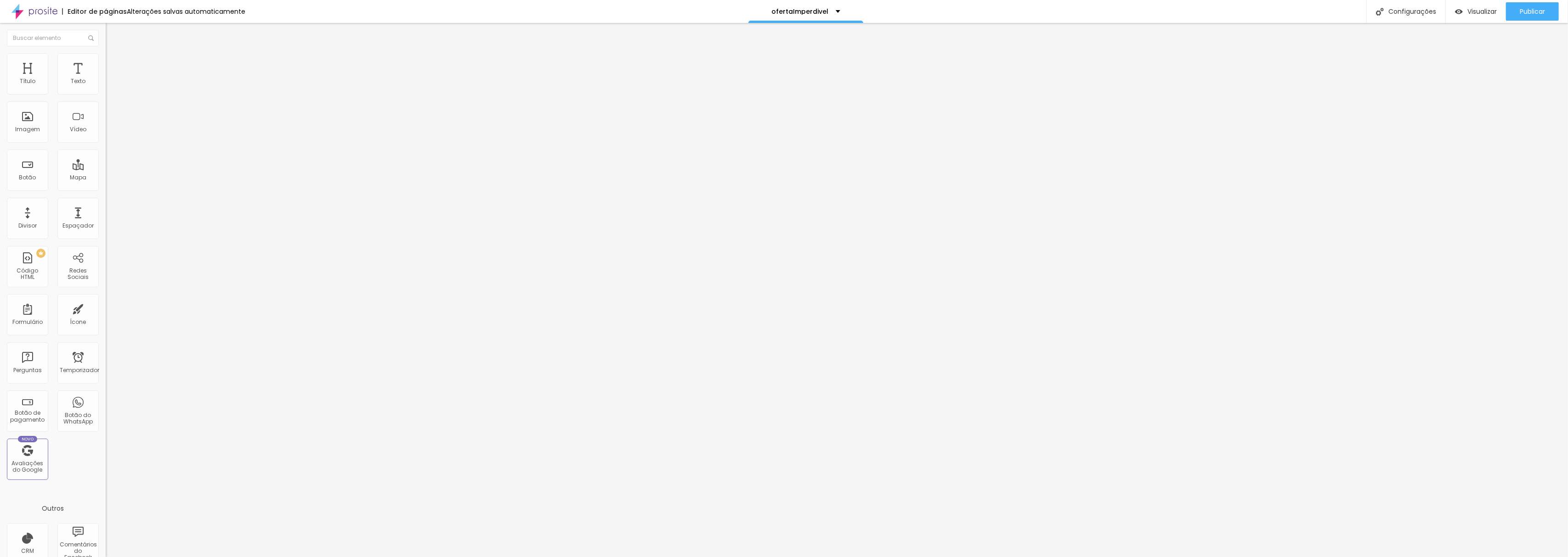
type input "264"
type input "257"
type input "236"
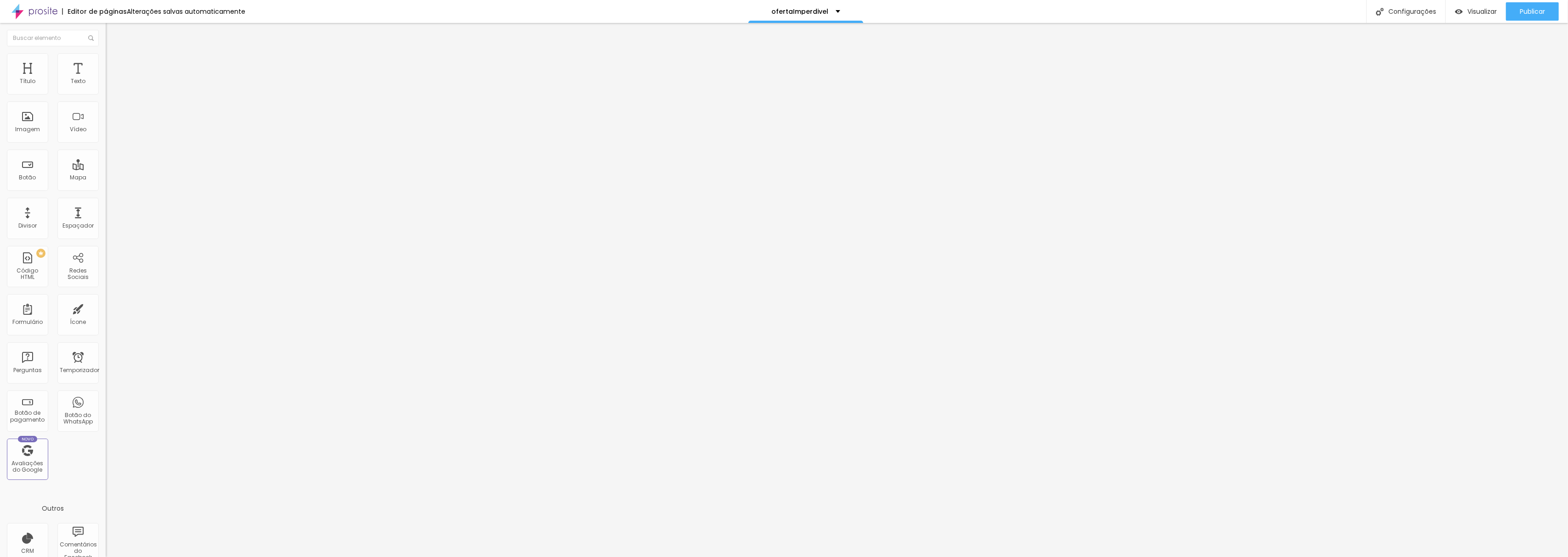
type input "236"
type input "229"
type input "222"
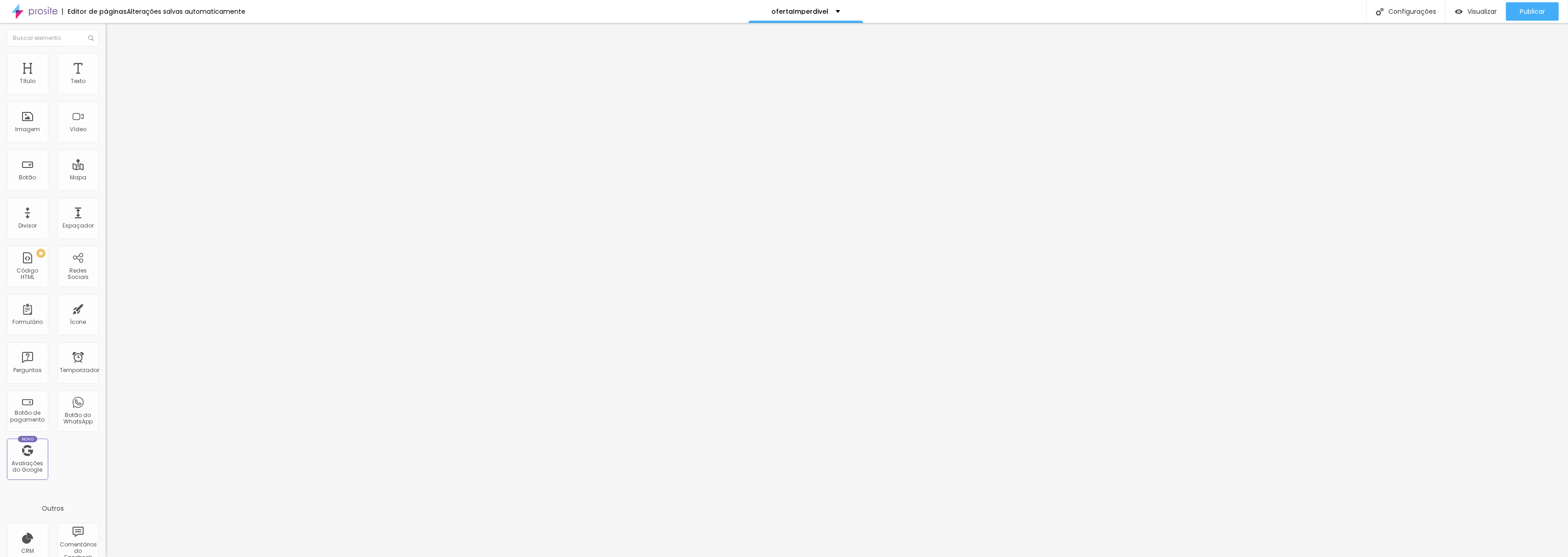
type input "208"
type input "201"
type input "194"
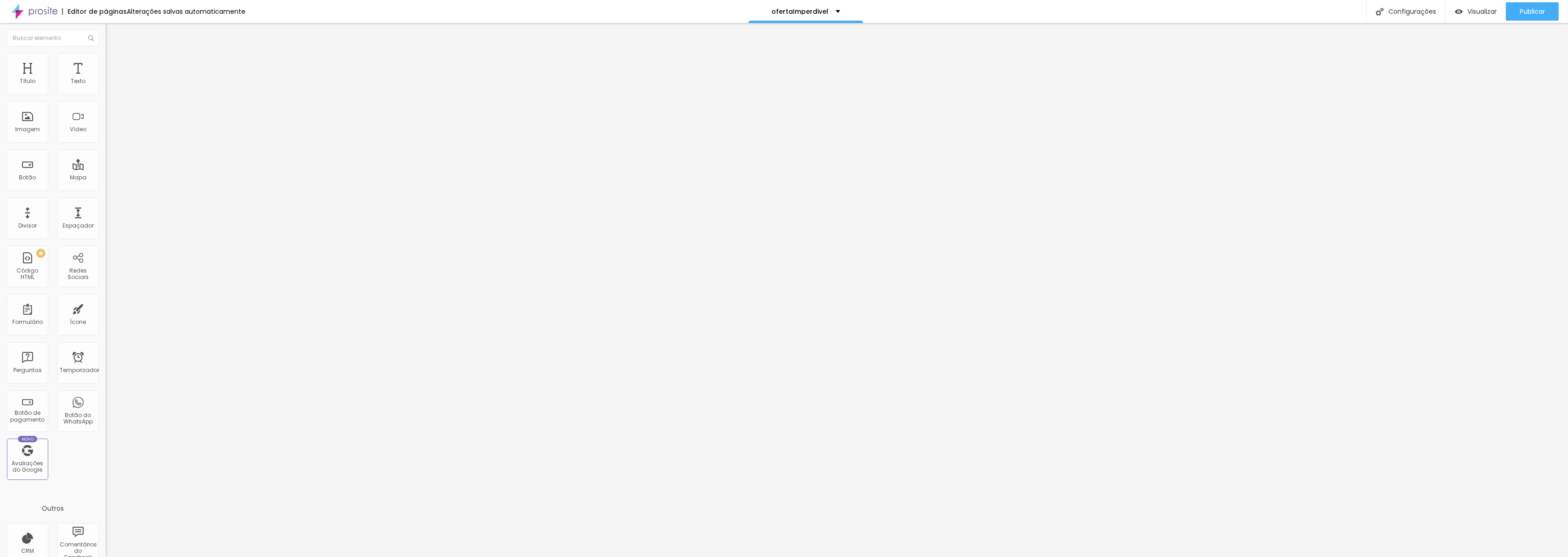
type input "194"
type input "187"
type input "208"
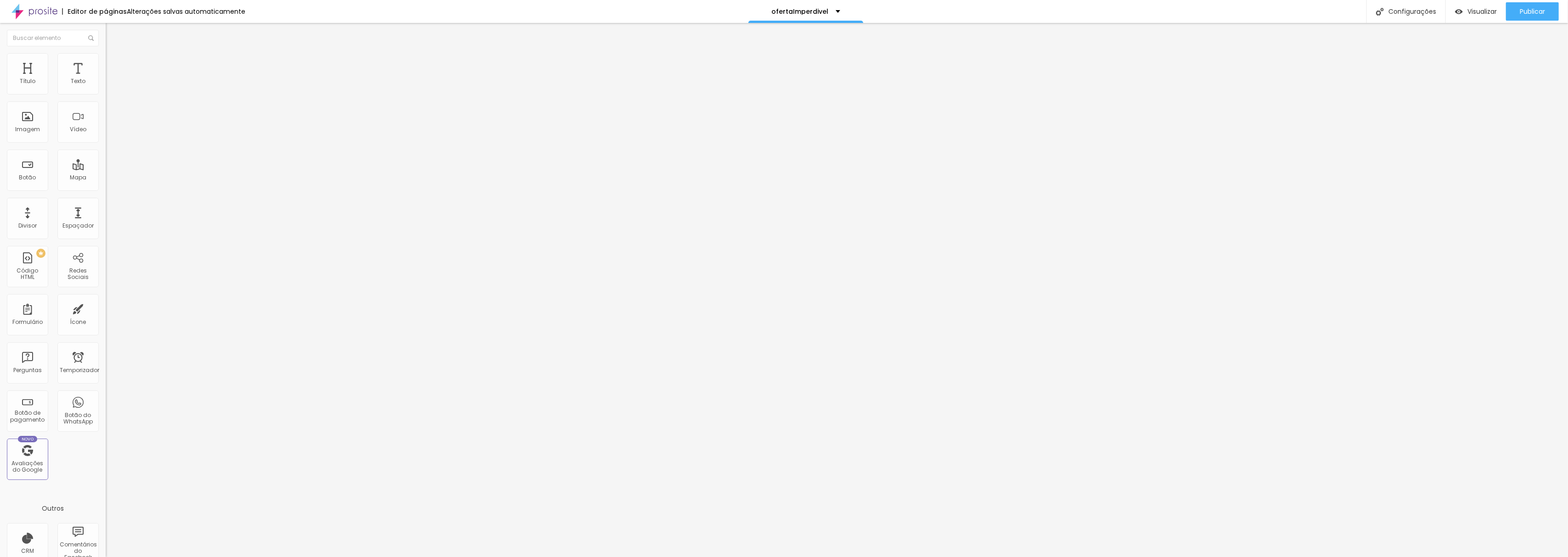
type input "215"
type input "236"
type input "243"
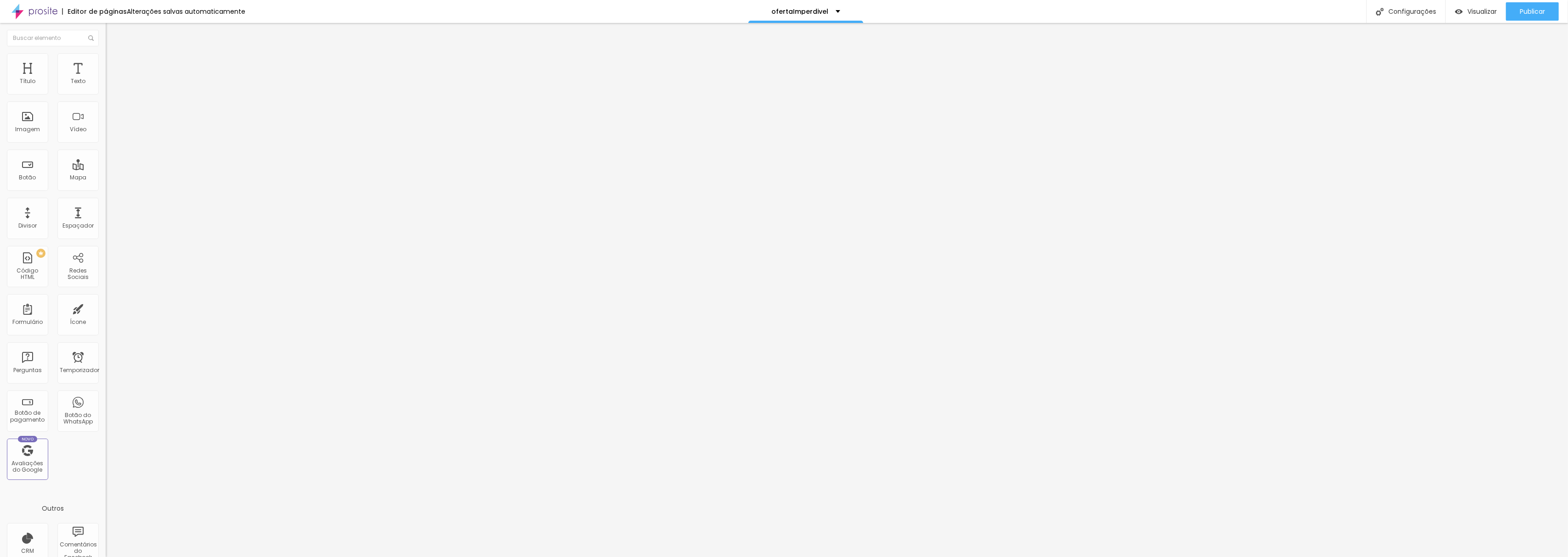
type input "243"
type input "257"
type input "264"
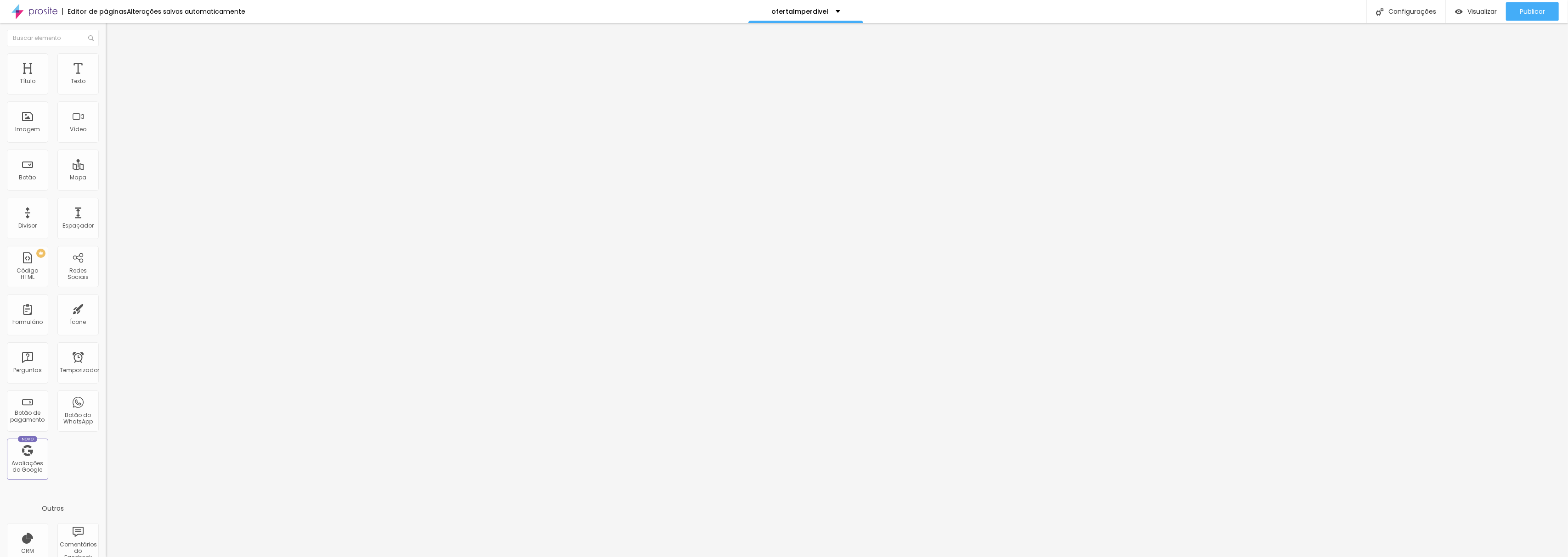
type input "271"
type input "285"
type input "299"
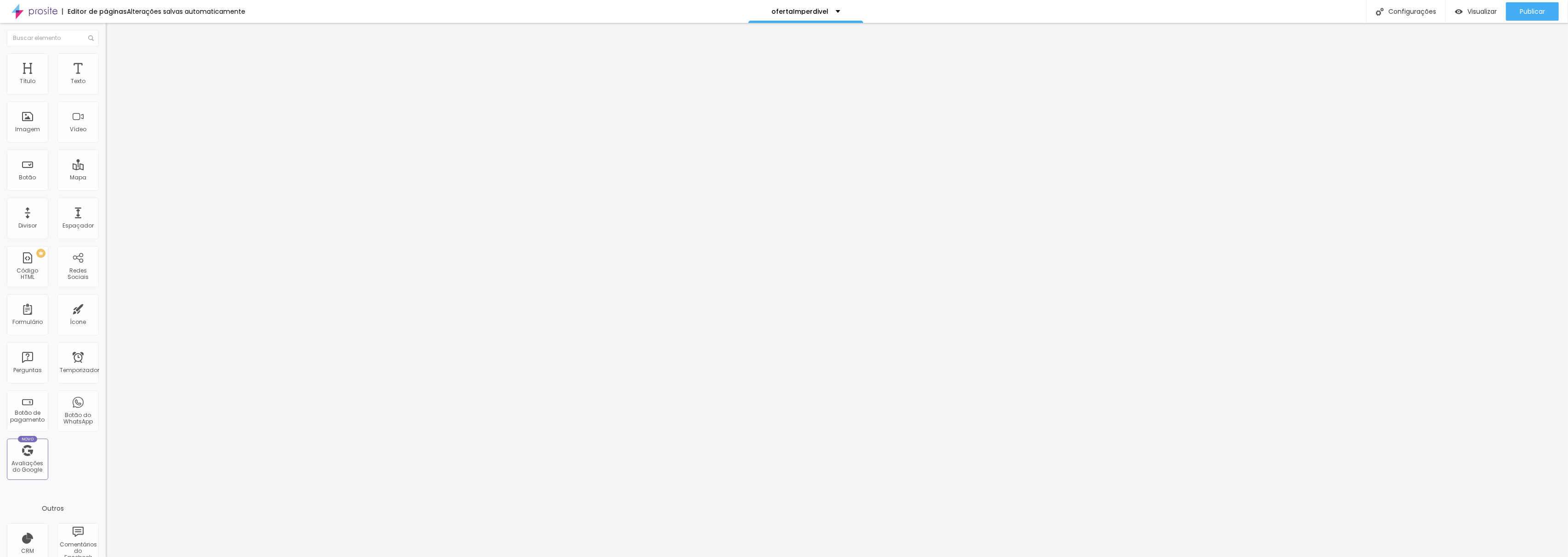
type input "299"
type input "306"
type input "320"
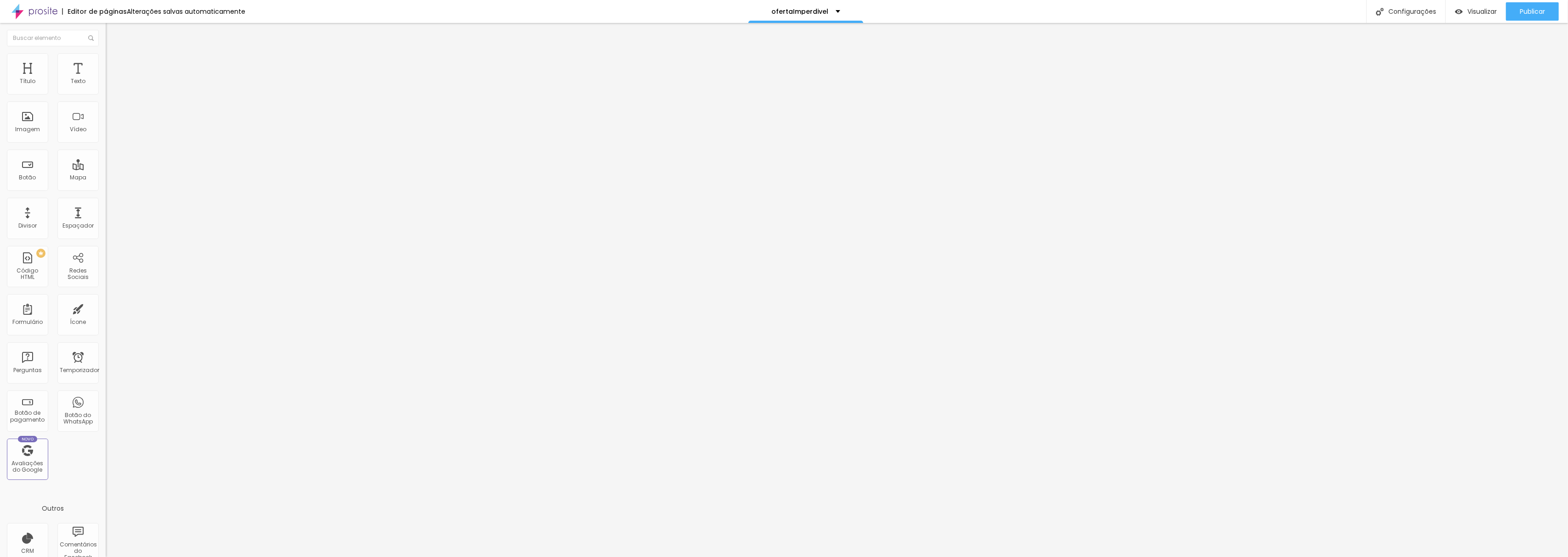
type input "334"
type input "341"
type input "348"
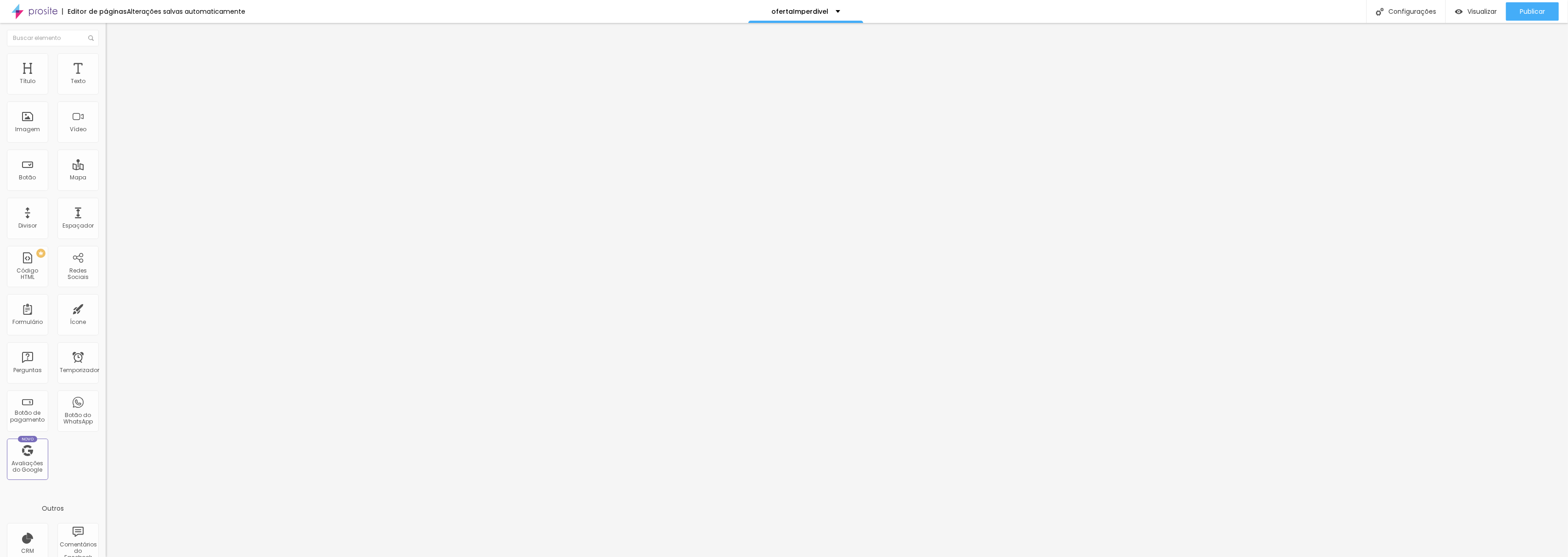
type input "348"
type input "355"
click at [106, 308] on input "range" at bounding box center [136, 311] width 60 height 7
drag, startPoint x: 24, startPoint y: 109, endPoint x: 12, endPoint y: 115, distance: 13.4
click at [106, 308] on input "range" at bounding box center [136, 311] width 60 height 7
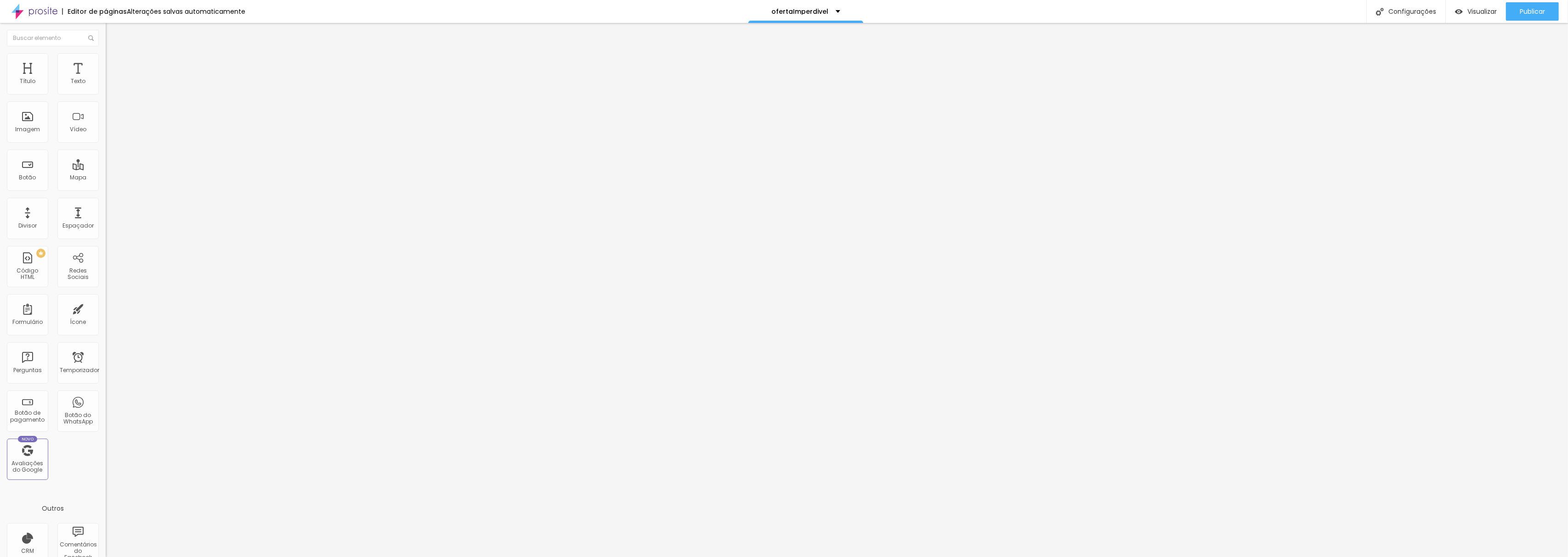
click at [114, 61] on font "Estilo" at bounding box center [121, 59] width 14 height 8
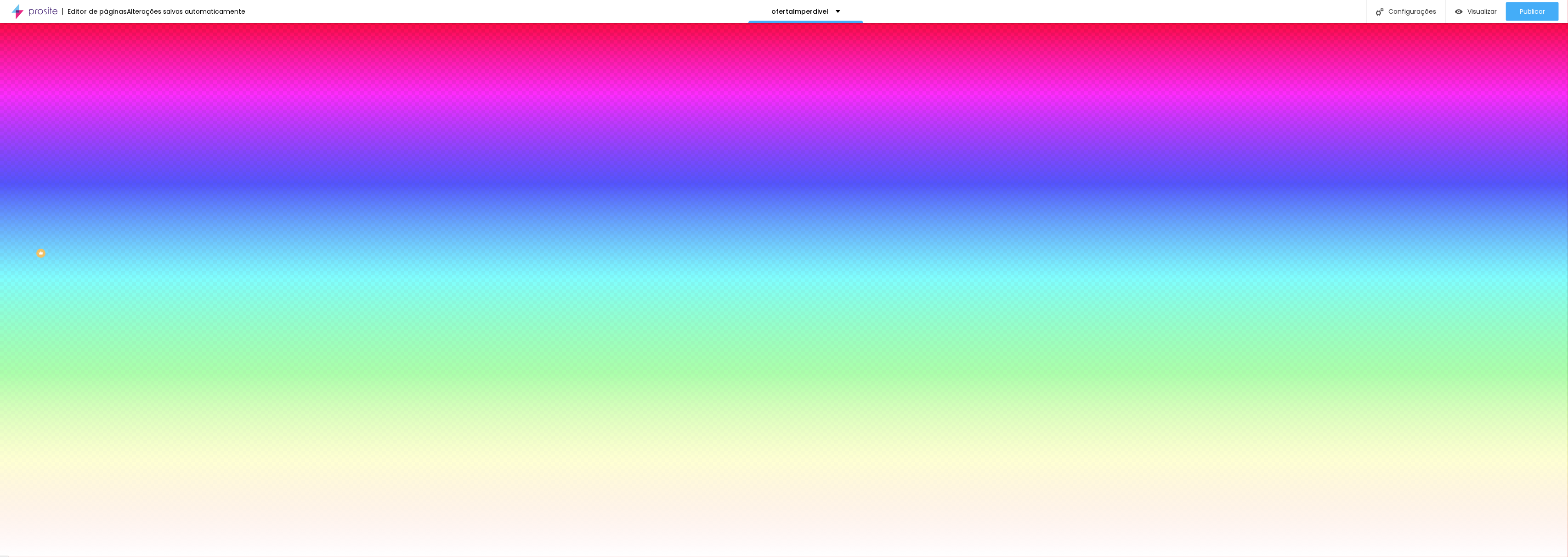
click at [111, 84] on font "Trocar imagem" at bounding box center [133, 80] width 45 height 8
click at [106, 125] on div at bounding box center [159, 125] width 106 height 0
click at [96, 190] on div at bounding box center [784, 278] width 1568 height 557
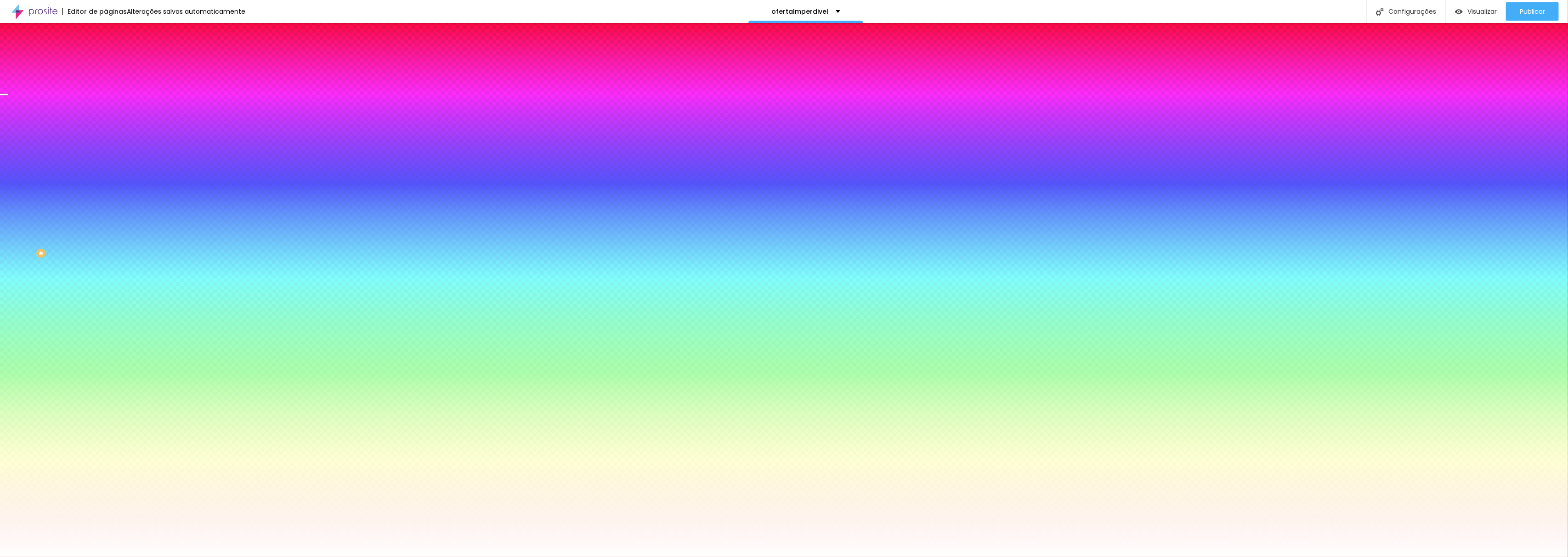
click at [106, 62] on img at bounding box center [110, 66] width 8 height 8
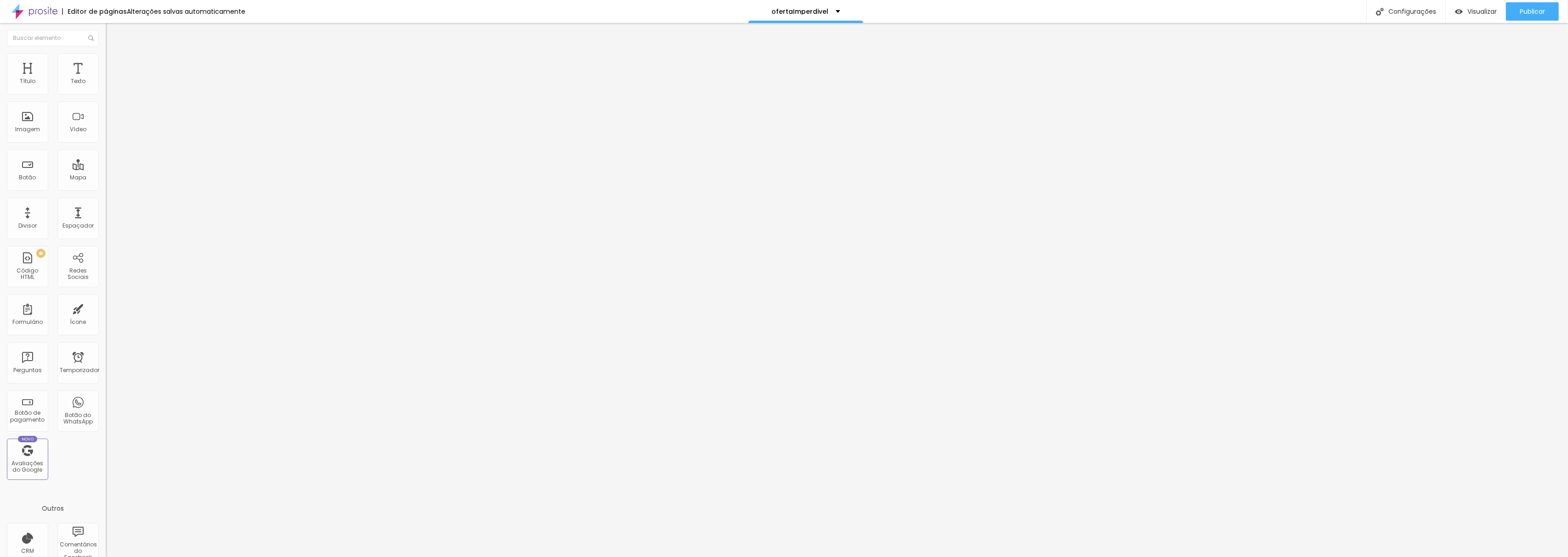
drag, startPoint x: 78, startPoint y: 90, endPoint x: 181, endPoint y: 87, distance: 103.0
click at [165, 178] on input "range" at bounding box center [136, 181] width 60 height 7
drag, startPoint x: 20, startPoint y: 107, endPoint x: 12, endPoint y: 112, distance: 9.4
click at [106, 308] on input "range" at bounding box center [136, 311] width 60 height 7
click at [106, 58] on img at bounding box center [110, 57] width 8 height 8
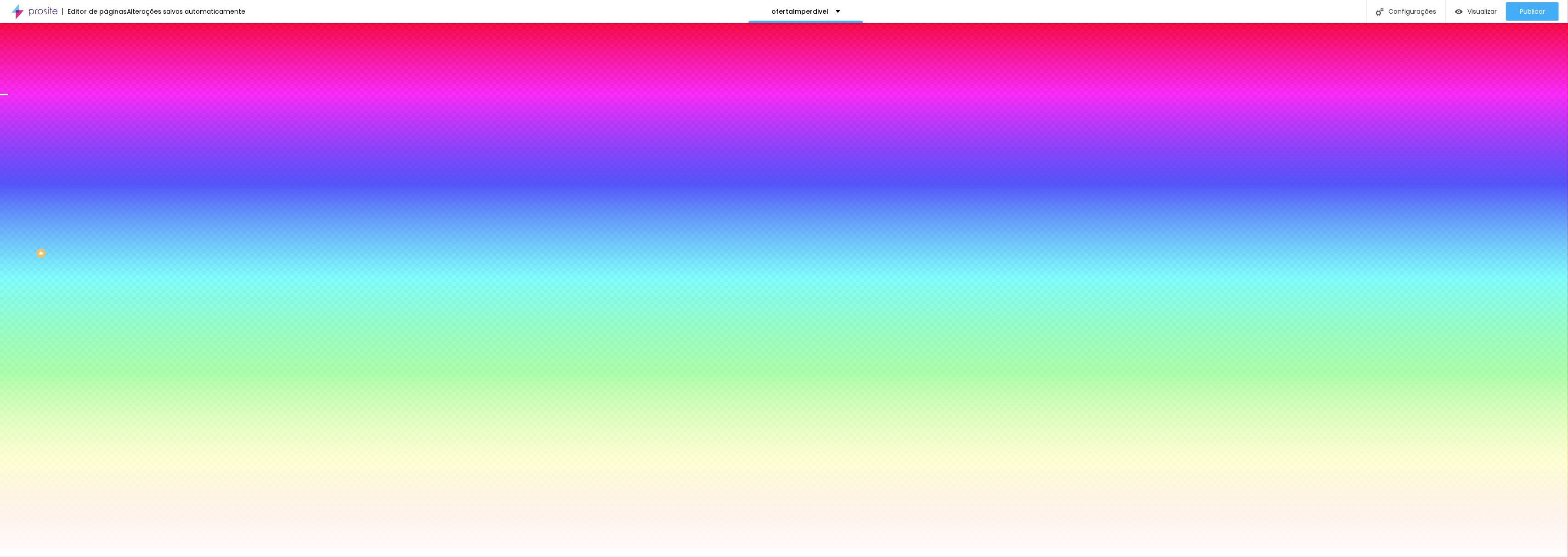
click at [111, 84] on font "Trocar imagem" at bounding box center [133, 80] width 45 height 8
click at [106, 52] on img at bounding box center [110, 48] width 8 height 8
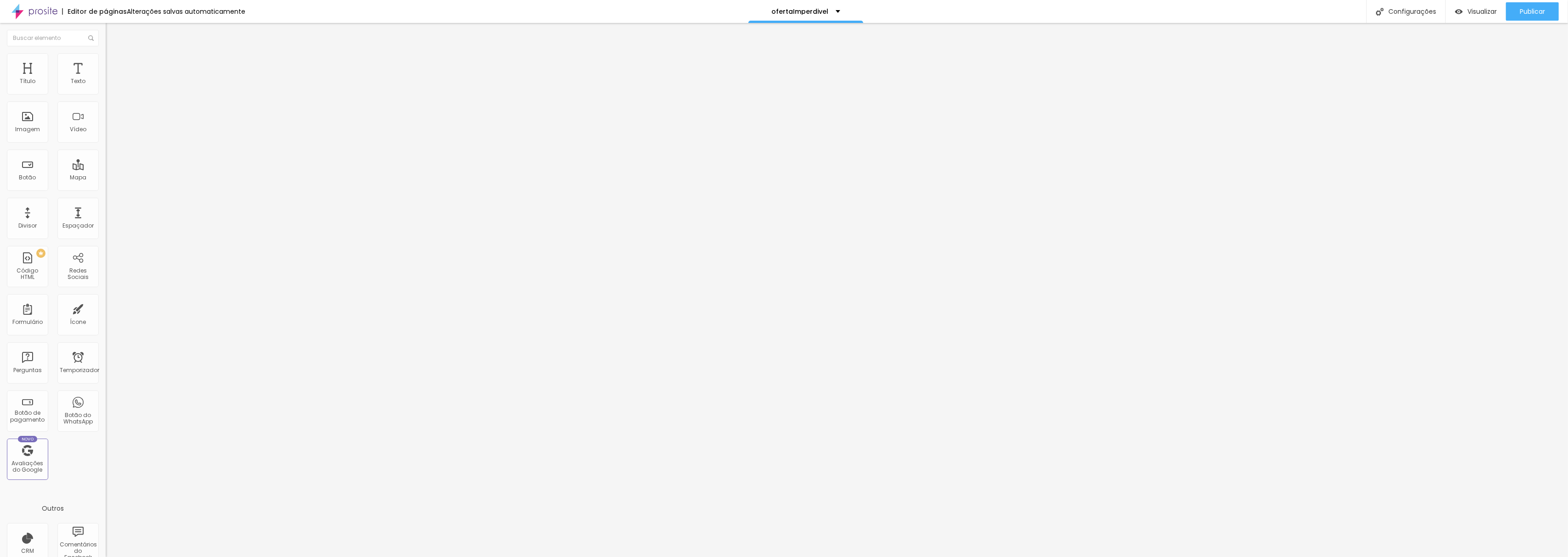
click at [106, 58] on img at bounding box center [110, 57] width 8 height 8
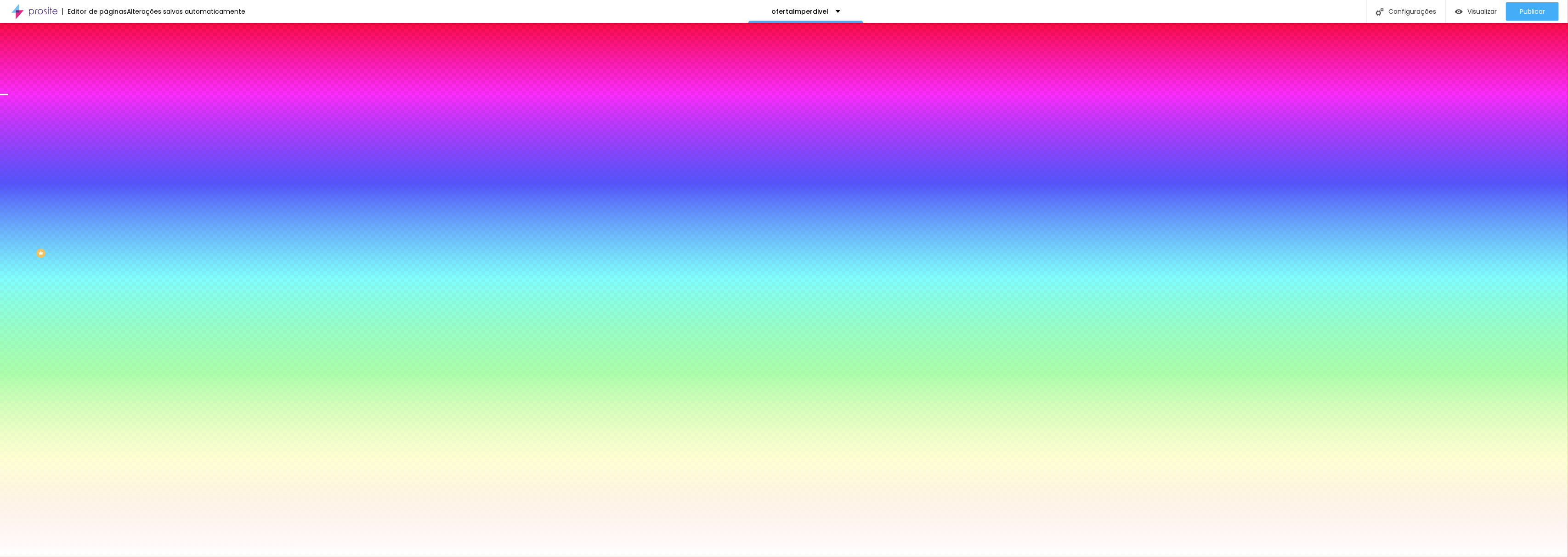
click at [114, 64] on font "Avançado" at bounding box center [129, 68] width 31 height 8
